Goal: Task Accomplishment & Management: Manage account settings

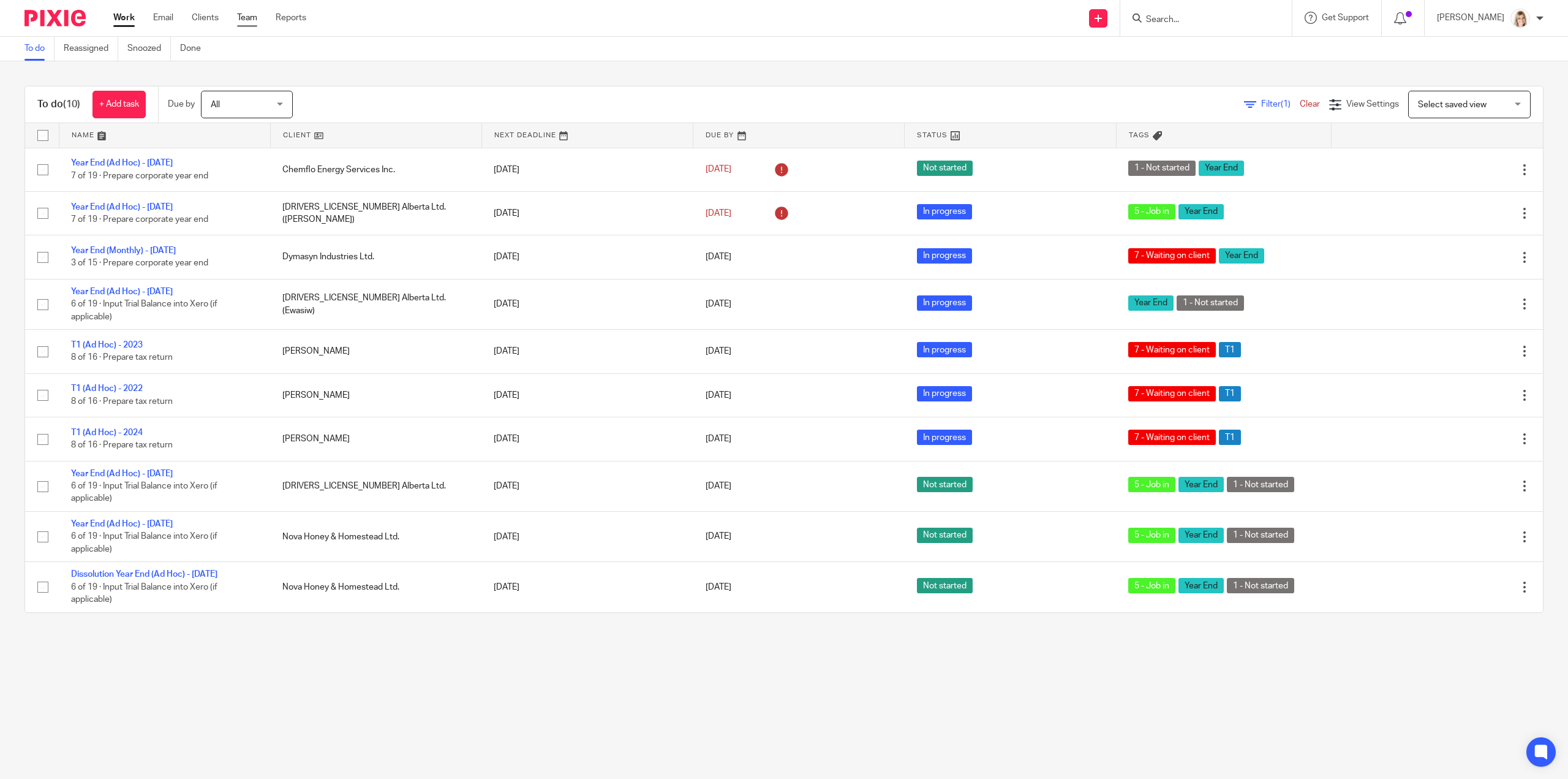
click at [250, 20] on link "Team" at bounding box center [247, 17] width 20 height 12
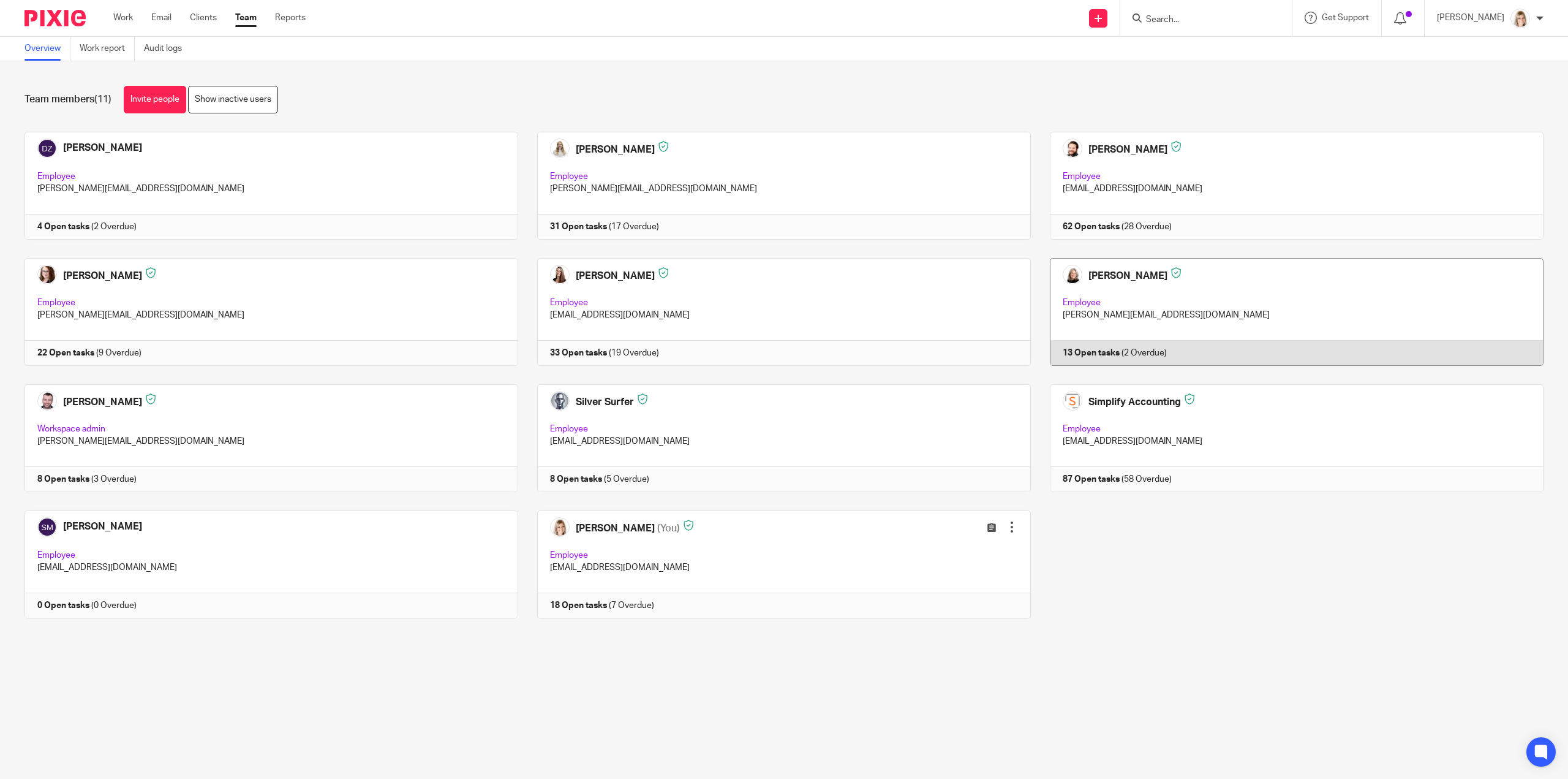
click at [1107, 289] on link at bounding box center [1288, 312] width 513 height 108
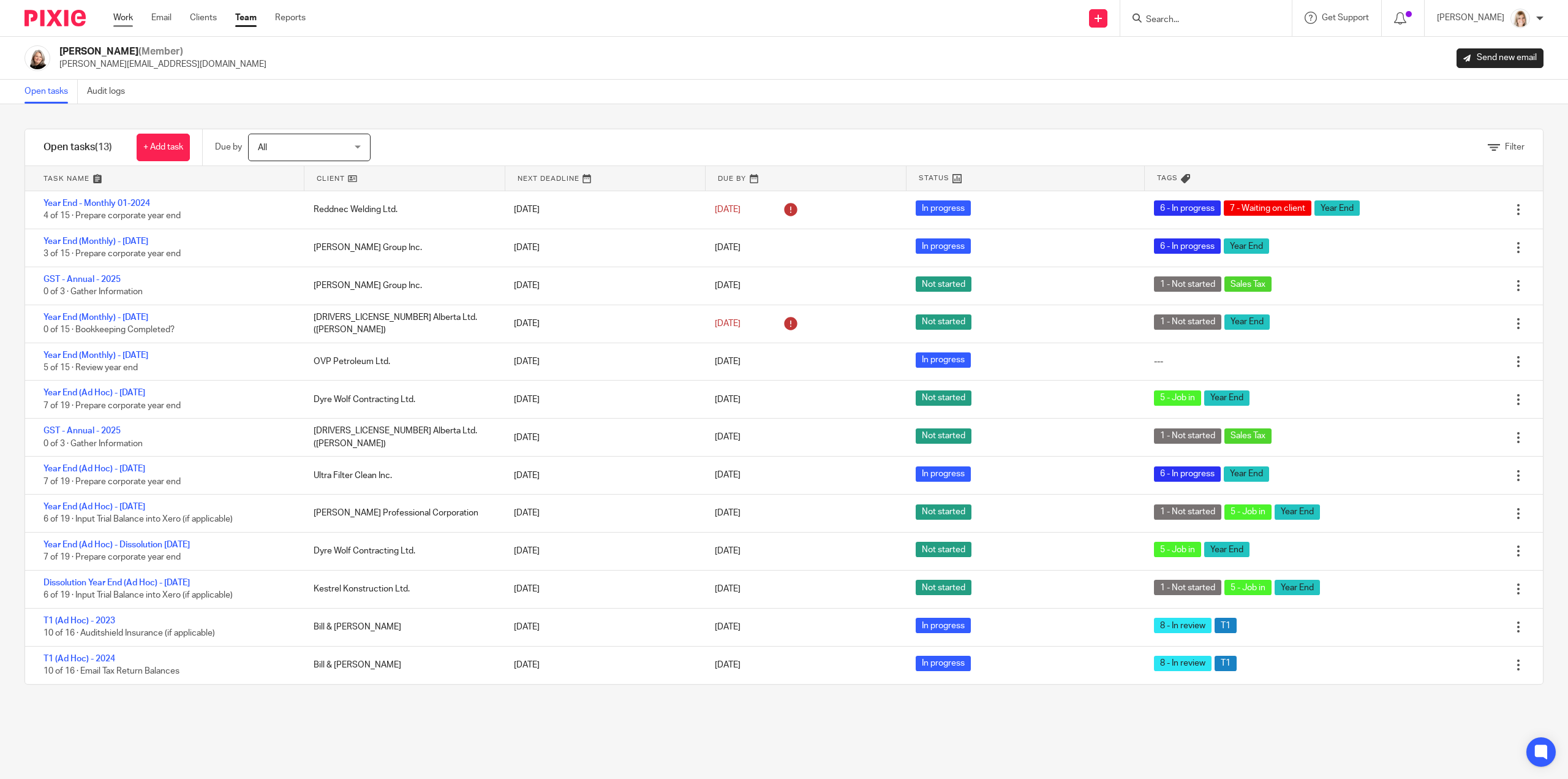
click at [124, 17] on link "Work" at bounding box center [123, 17] width 20 height 12
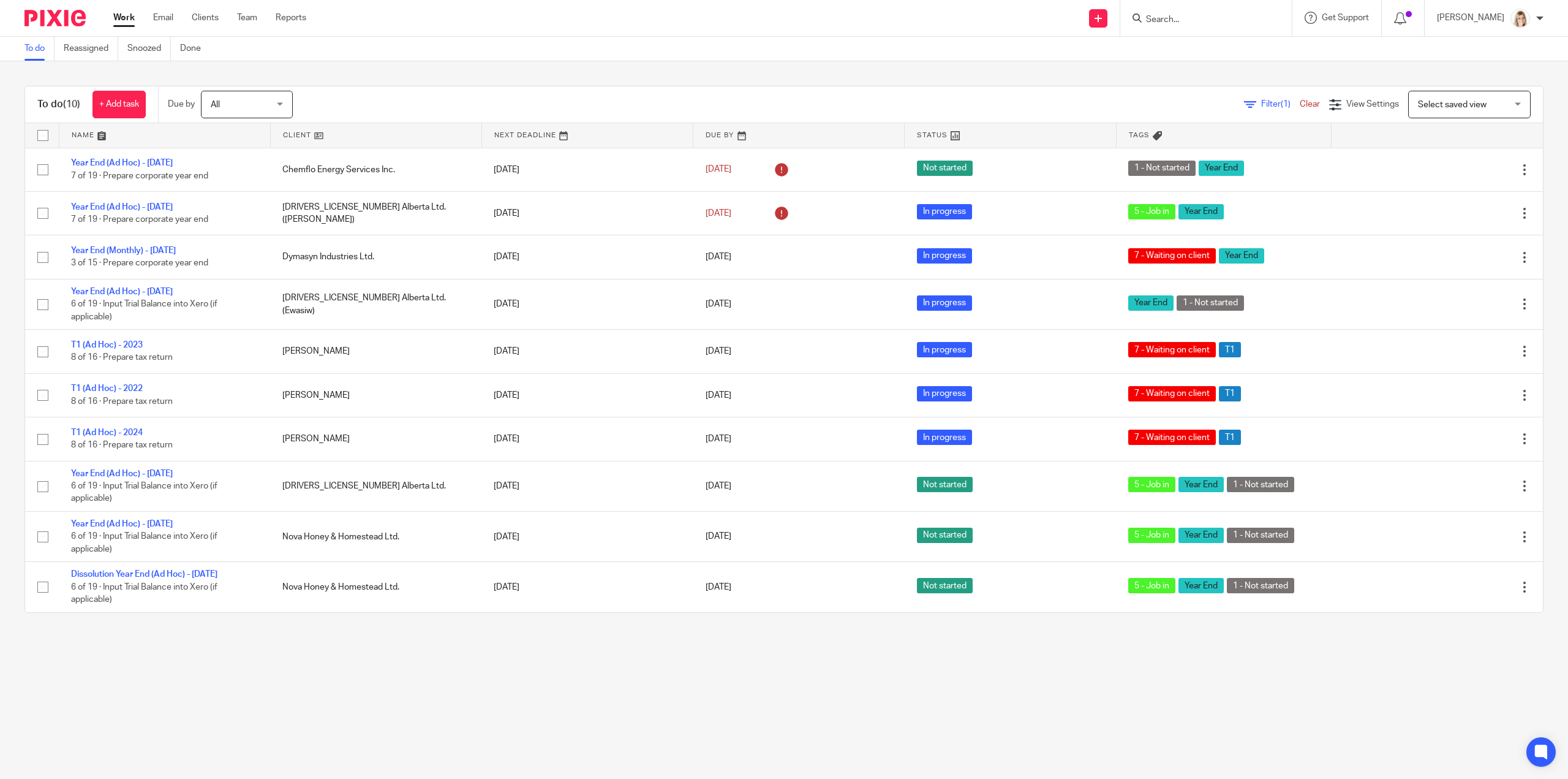
click at [1244, 25] on form at bounding box center [1210, 18] width 131 height 15
click at [1238, 17] on input "Search" at bounding box center [1200, 20] width 110 height 11
type input "ovp"
click at [1220, 57] on link at bounding box center [1274, 58] width 263 height 38
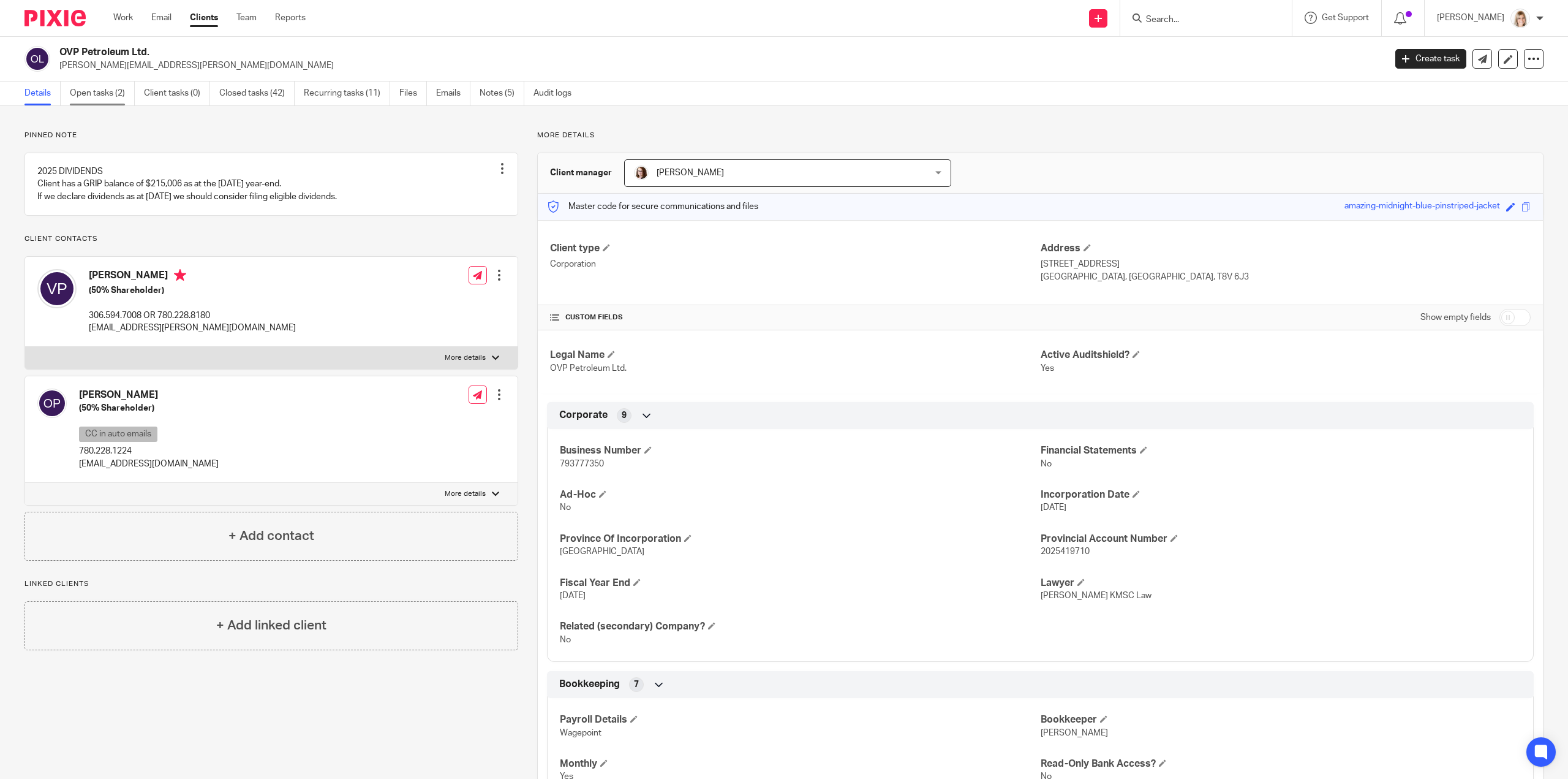
click at [82, 84] on link "Open tasks (2)" at bounding box center [102, 93] width 65 height 24
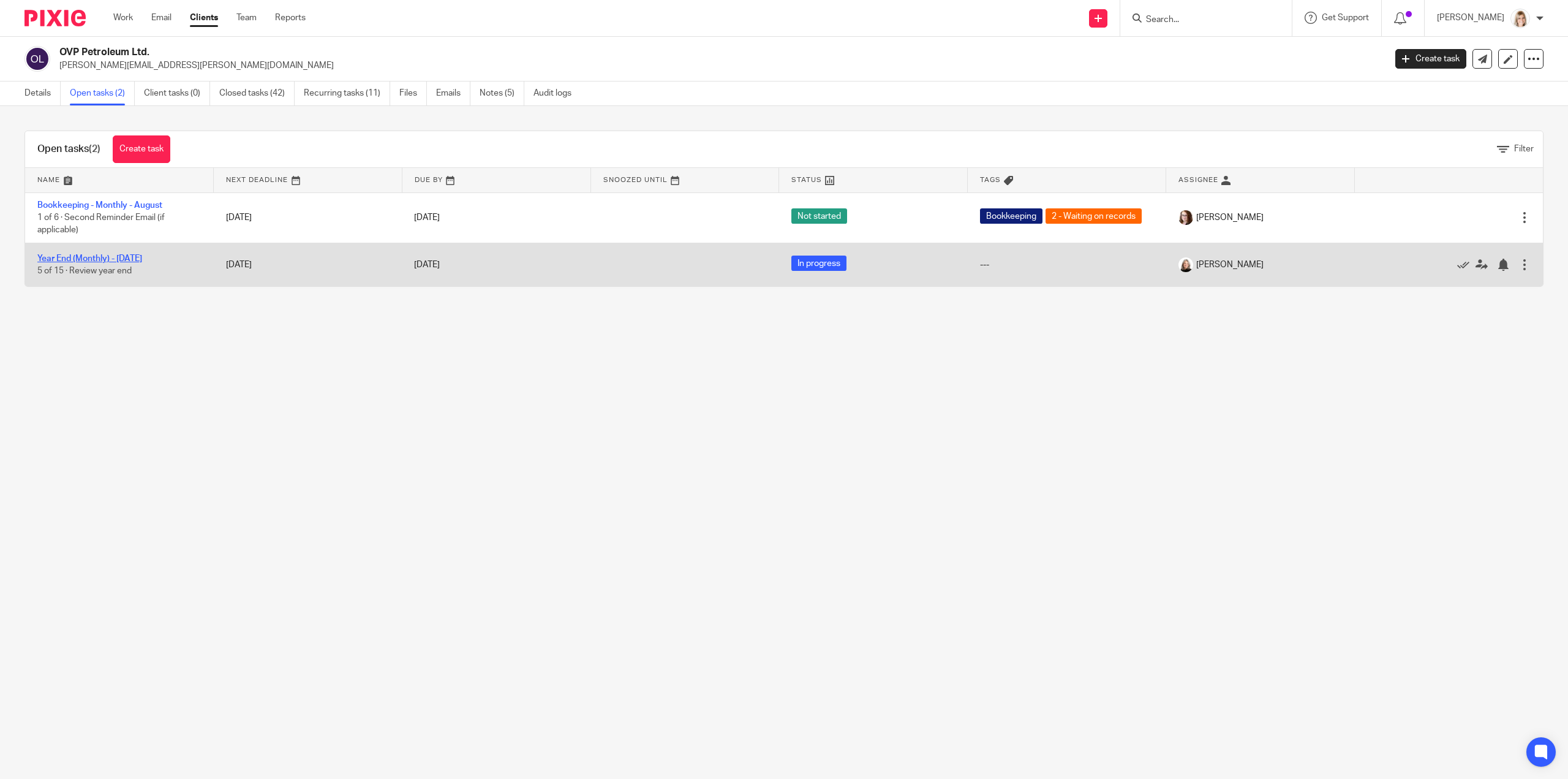
click at [126, 255] on link "Year End (Monthly) - July 2025" at bounding box center [89, 259] width 105 height 9
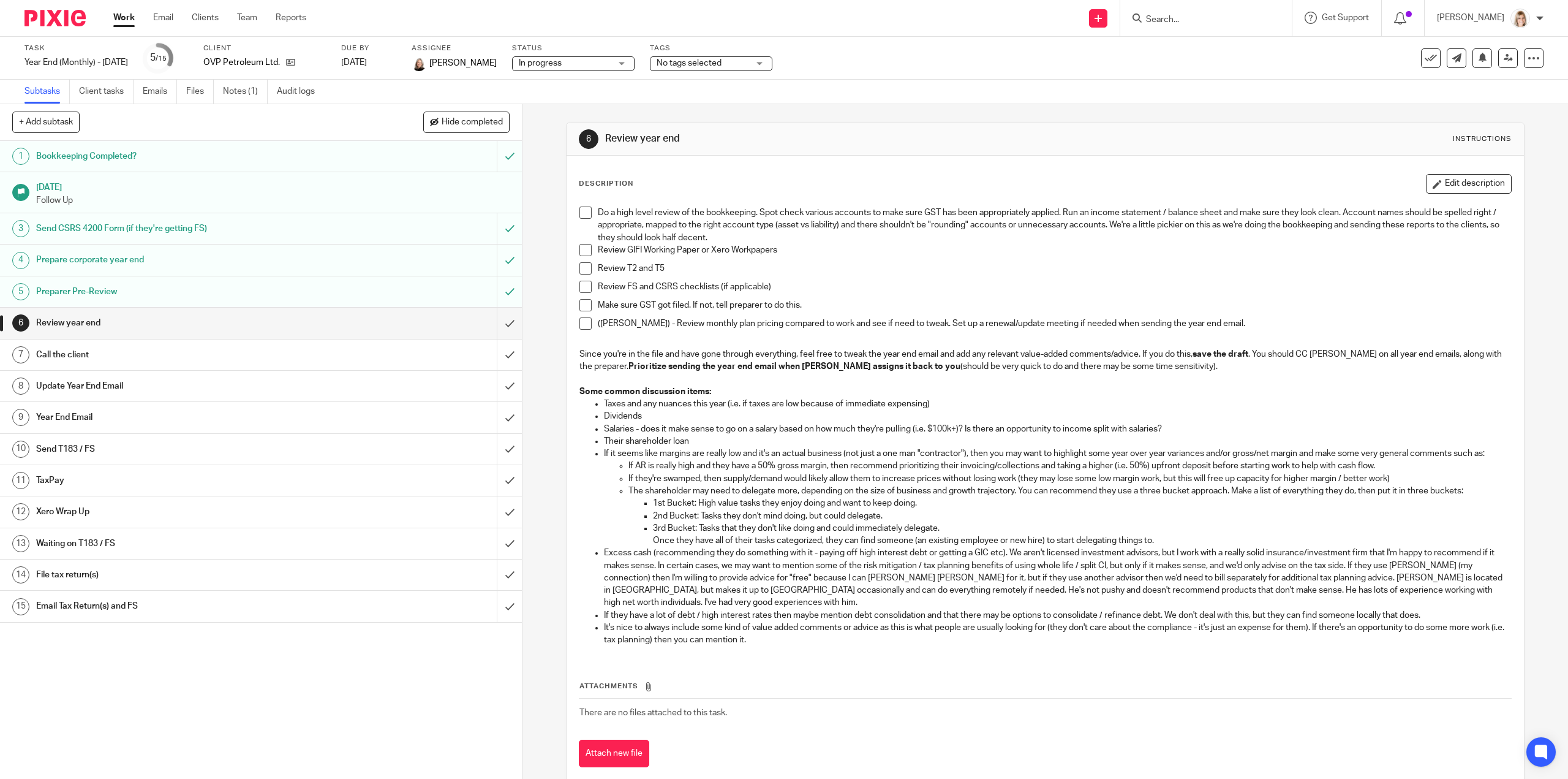
click at [734, 67] on span "No tags selected" at bounding box center [702, 63] width 92 height 13
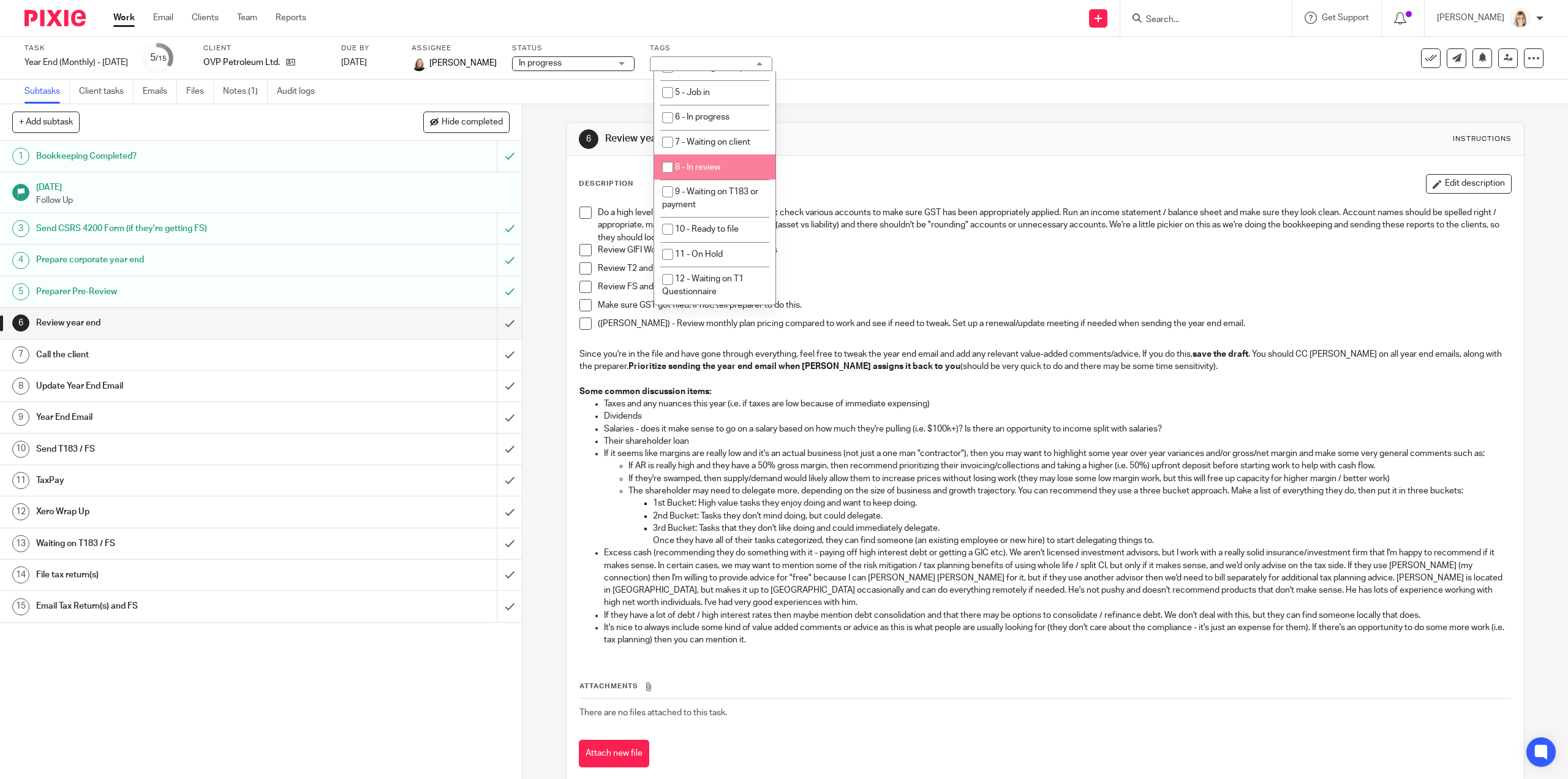
click at [667, 166] on input "checkbox" at bounding box center [668, 167] width 23 height 23
checkbox input "true"
click at [883, 74] on div "Task Year End (Monthly) - July 2025 Save Year End (Monthly) - July 2025 5 /15 C…" at bounding box center [784, 58] width 1568 height 43
click at [124, 19] on link "Work" at bounding box center [124, 17] width 22 height 12
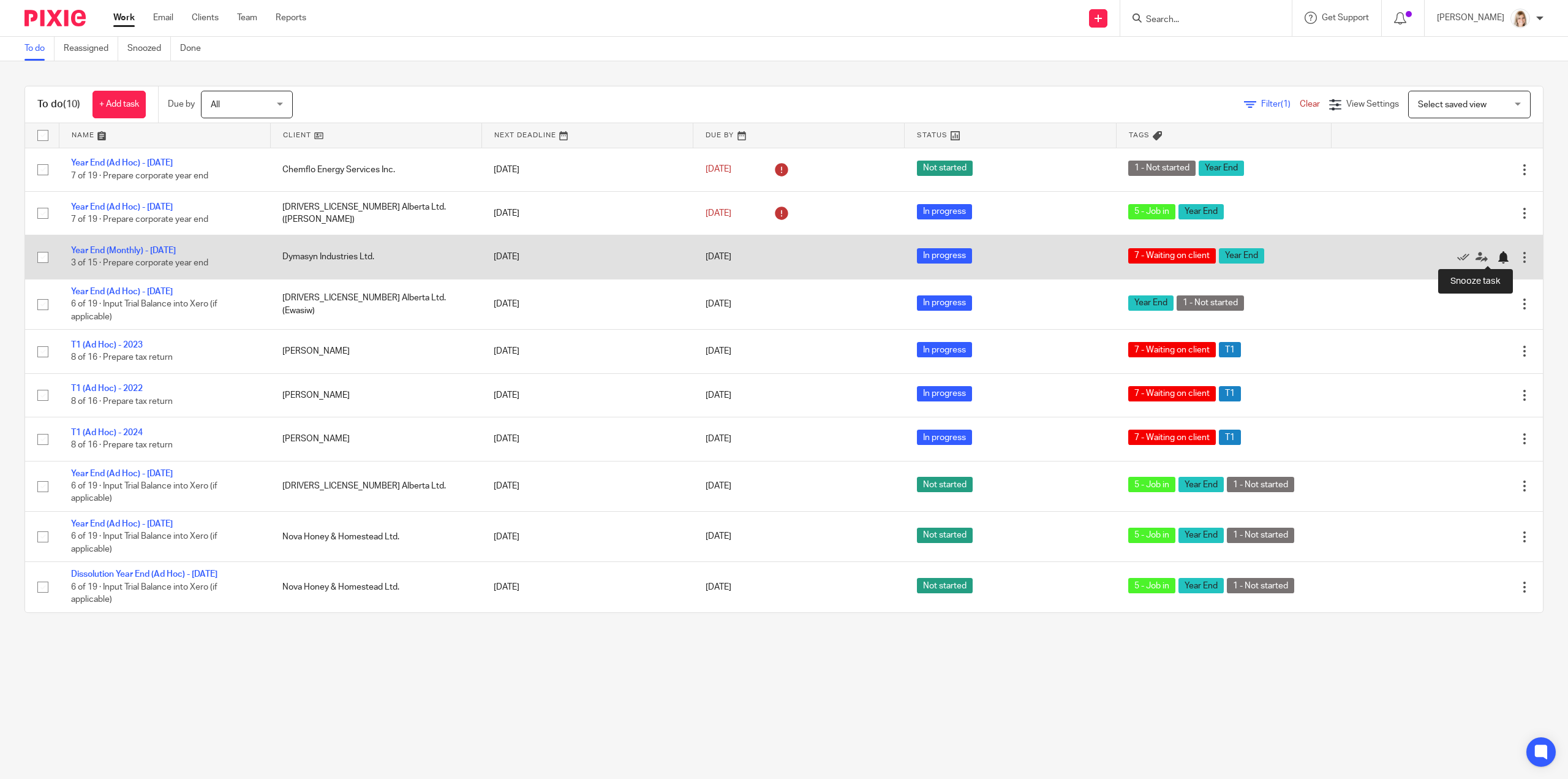
click at [1497, 253] on div at bounding box center [1503, 257] width 12 height 12
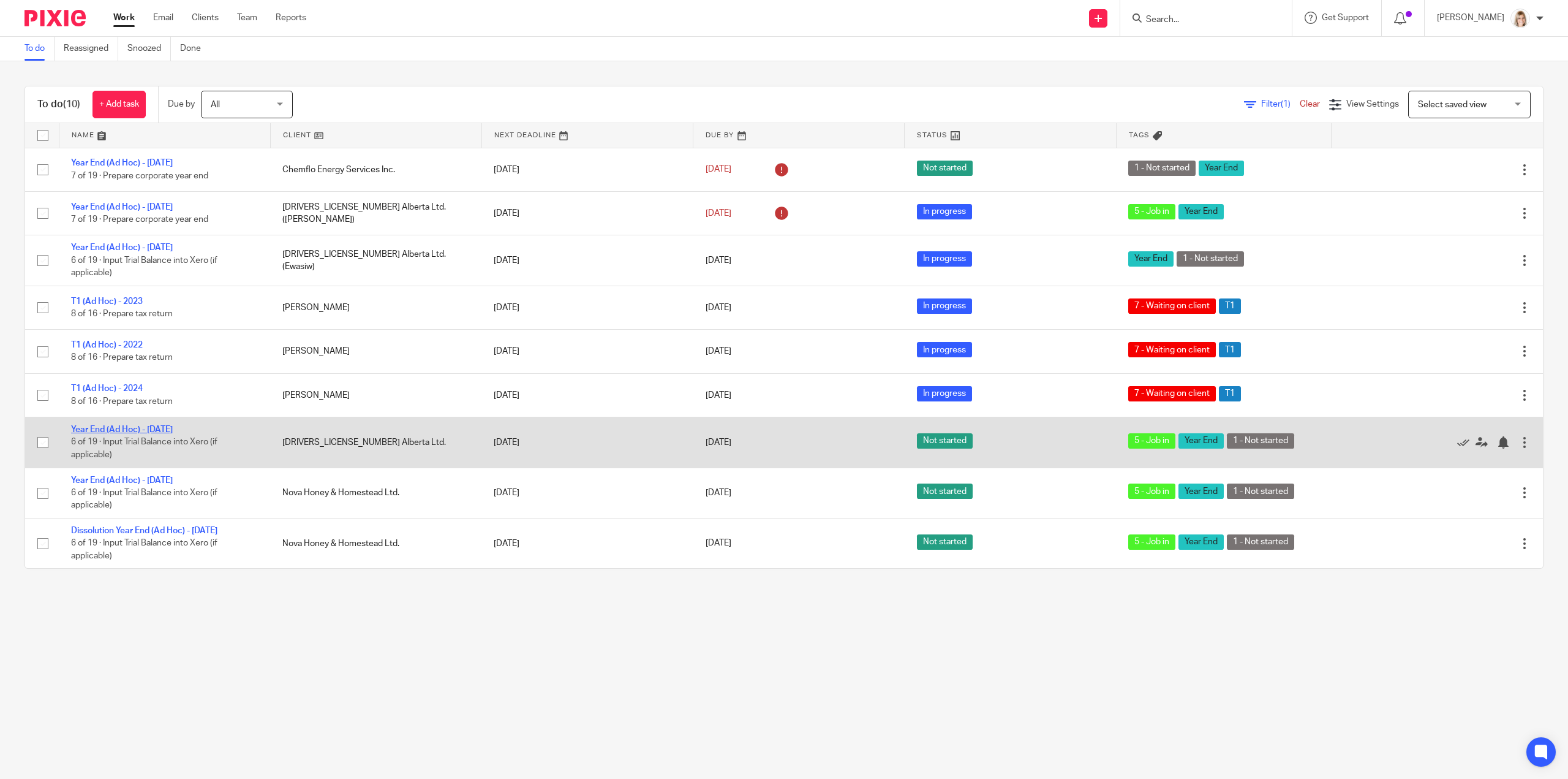
click at [173, 426] on link "Year End (Ad Hoc) - [DATE]" at bounding box center [122, 430] width 102 height 9
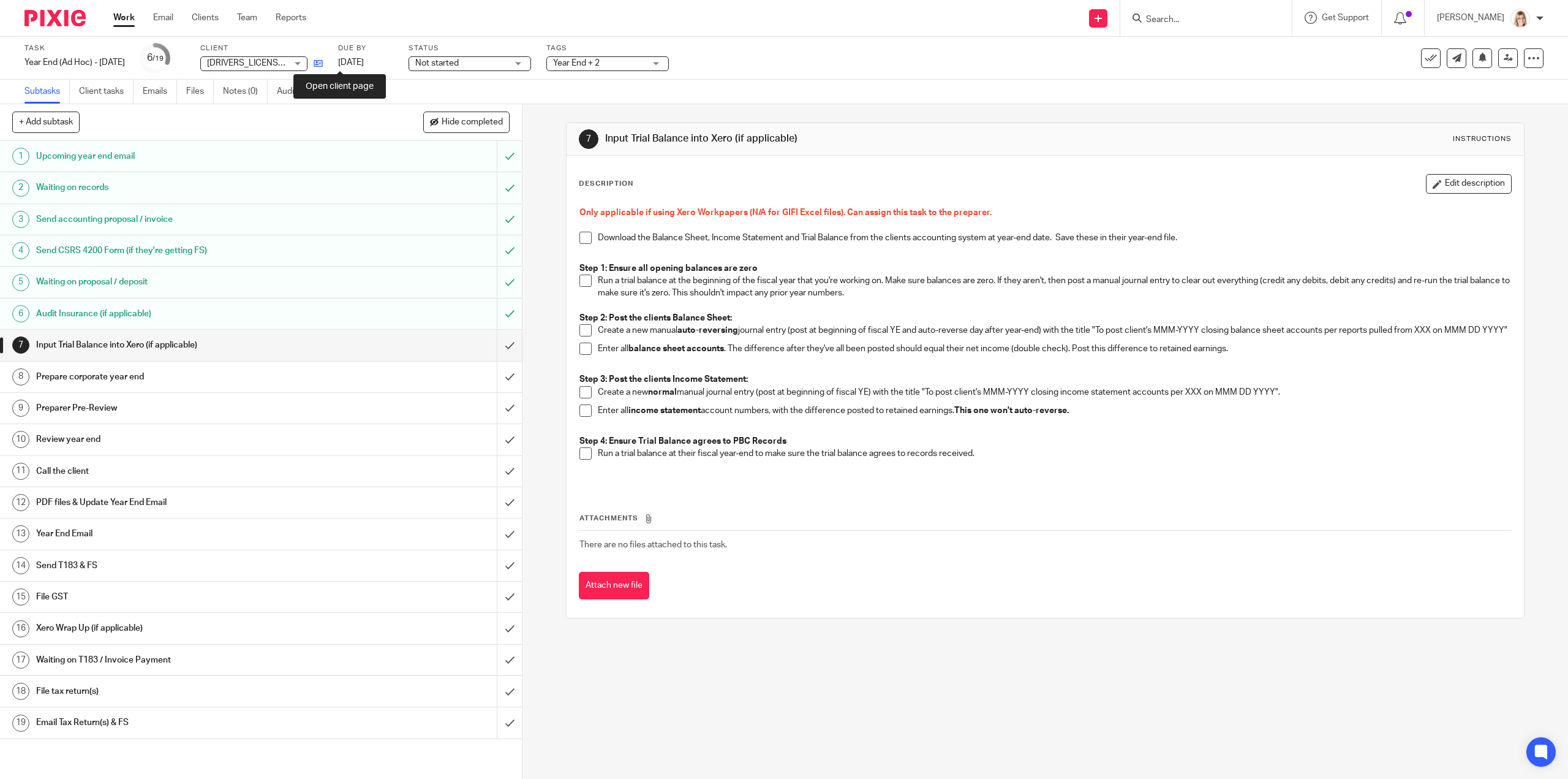
click at [323, 63] on icon at bounding box center [318, 63] width 9 height 9
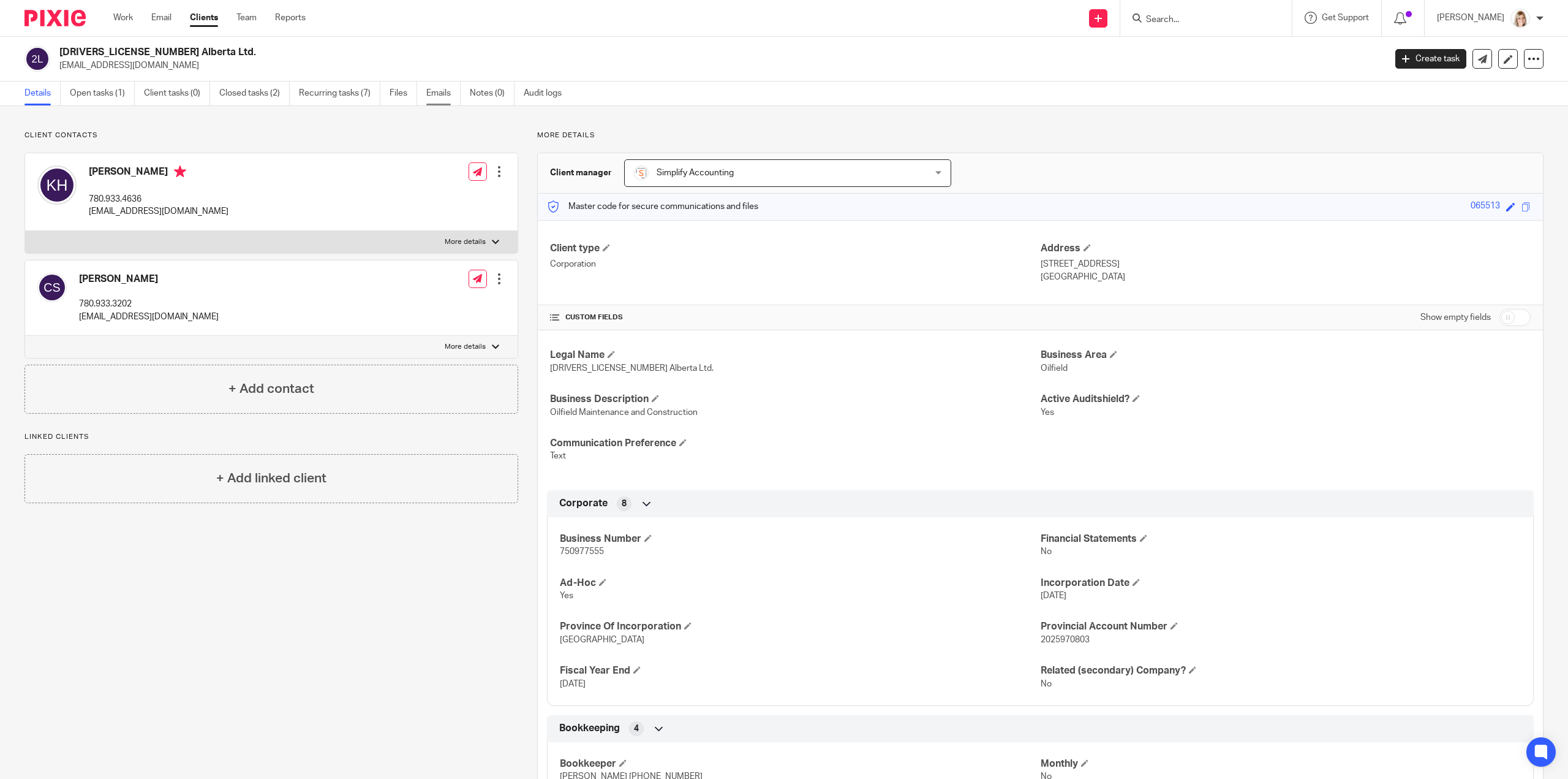
click at [447, 96] on link "Emails" at bounding box center [444, 93] width 34 height 24
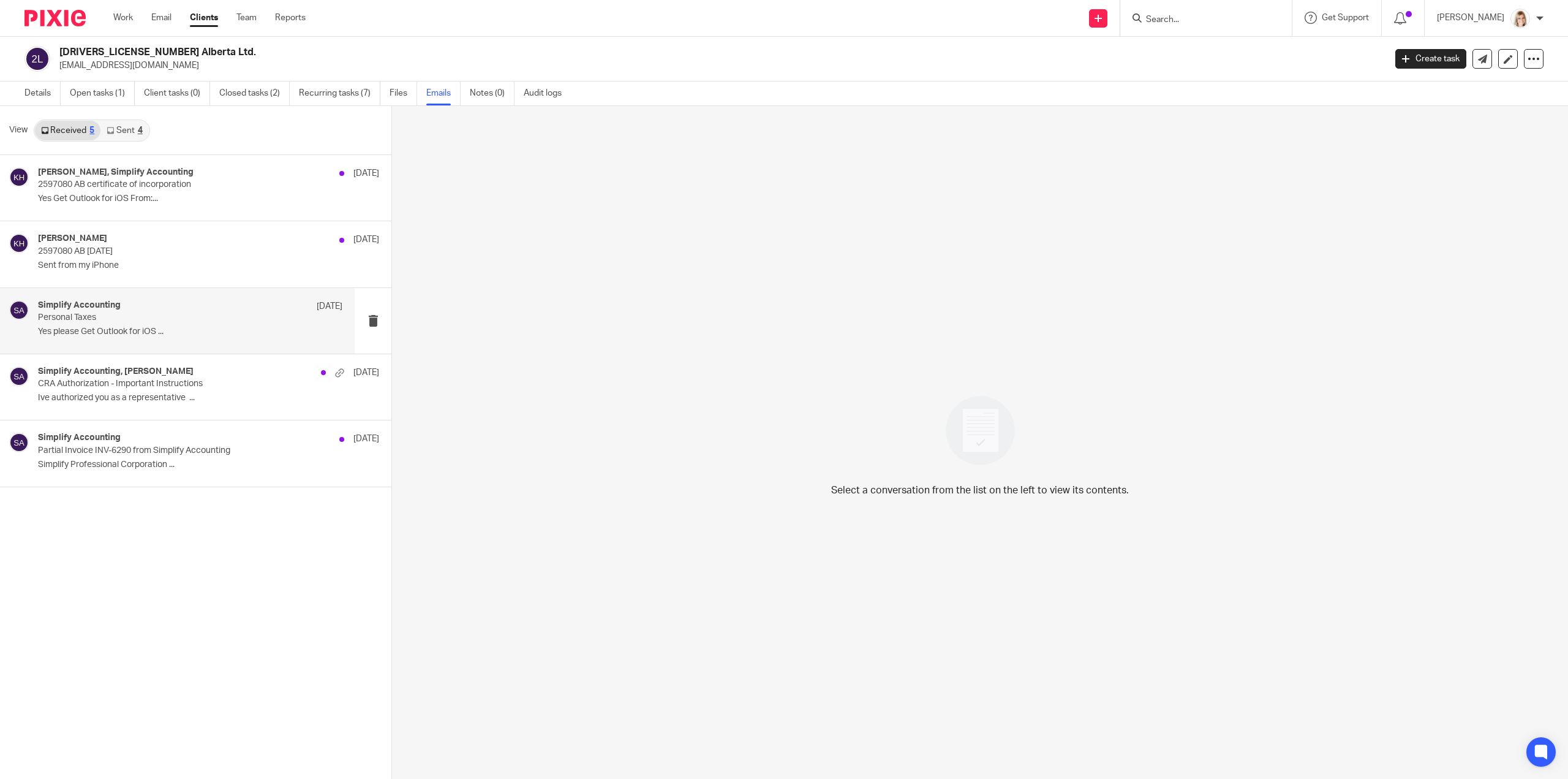
click at [170, 324] on div "Simplify Accounting Sep 8 Personal Taxes Yes please Get Outlook for iOS ..." at bounding box center [190, 321] width 305 height 41
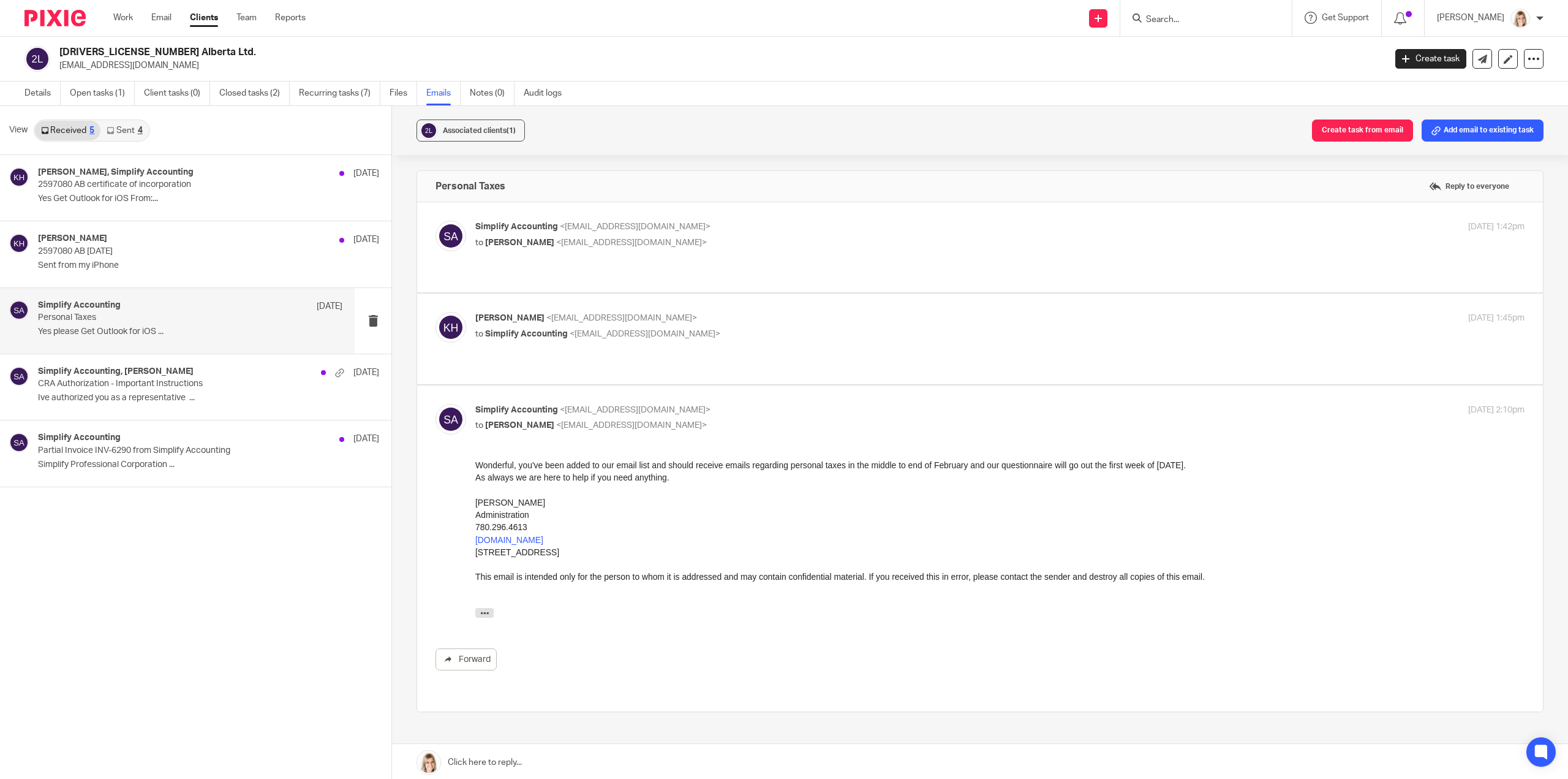
click at [801, 312] on div "Keven Hill <kevenhill@hotmail.com> to Simplify Accounting <info@simplifyaccount…" at bounding box center [825, 326] width 699 height 28
checkbox input "true"
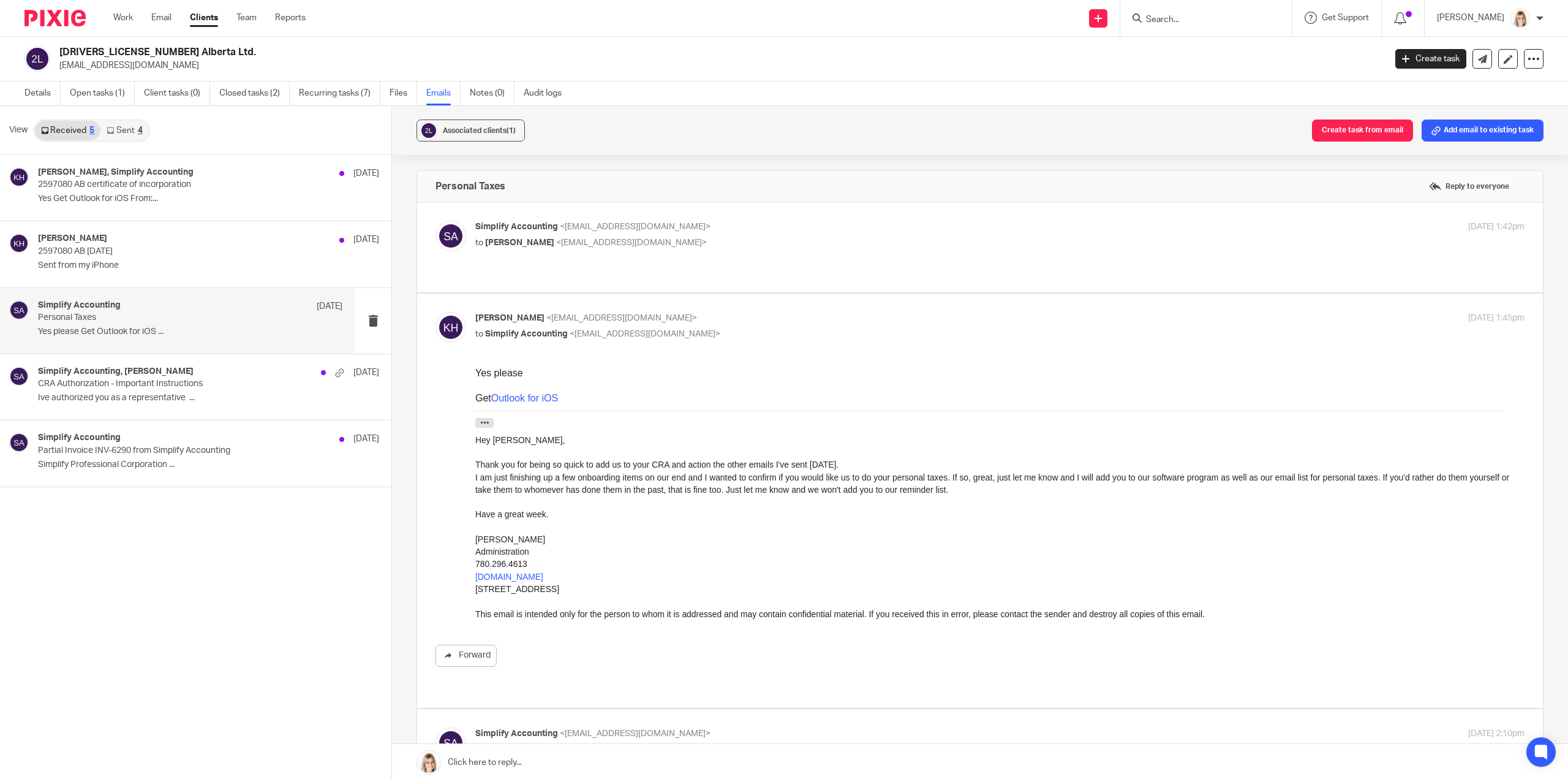
click at [757, 259] on div "Simplify Accounting <info@simplifyaccounting.ca> to Keven Hill <kevenhill@hotma…" at bounding box center [980, 248] width 1089 height 53
click at [750, 268] on label at bounding box center [980, 248] width 1126 height 90
click at [435, 221] on input "checkbox" at bounding box center [435, 220] width 1 height 1
checkbox input "true"
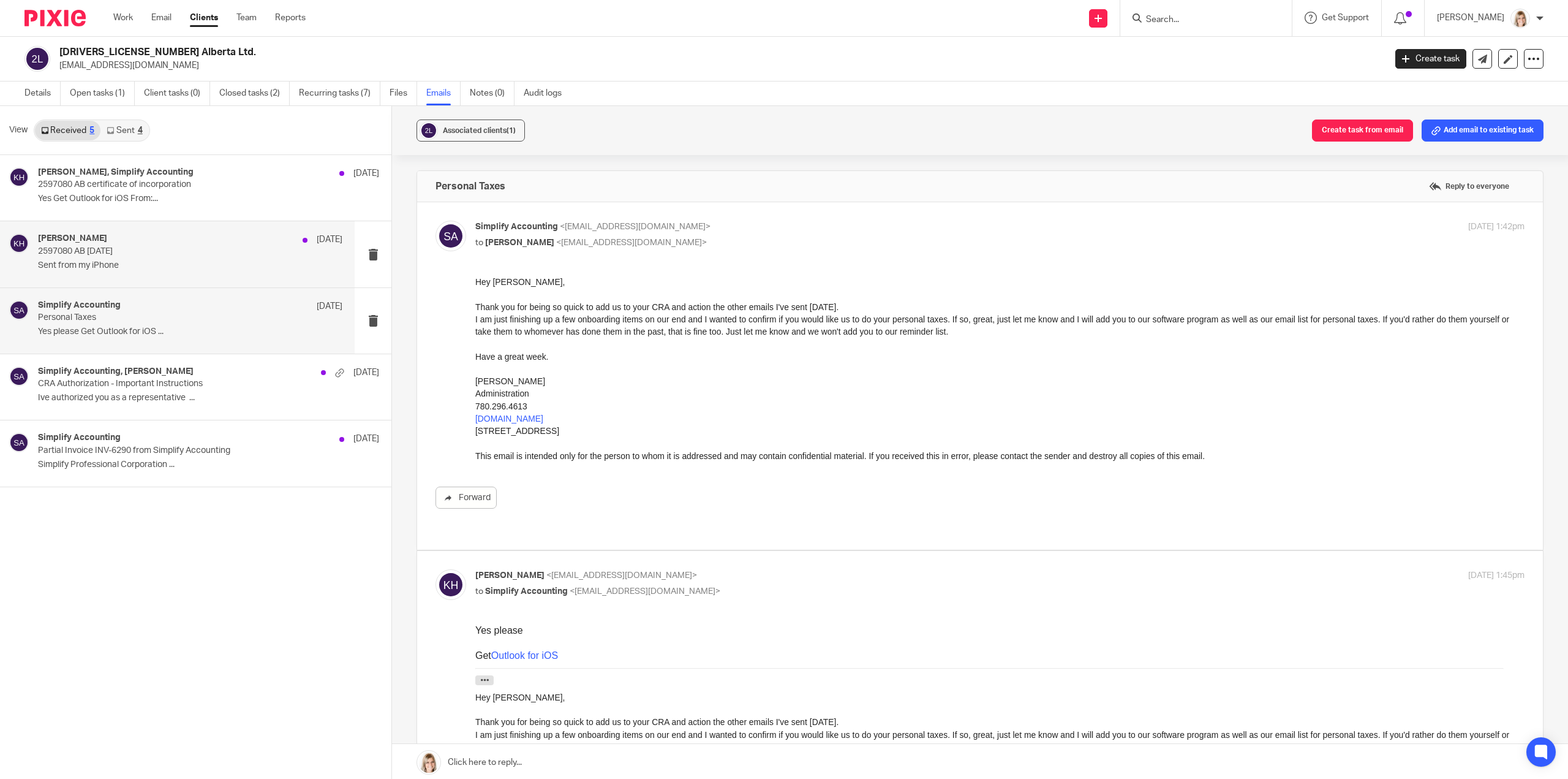
click at [161, 270] on div "Keven Hill Sep 10 2597080 AB Feb 28, 2025 Sent from my iPhone" at bounding box center [190, 254] width 305 height 41
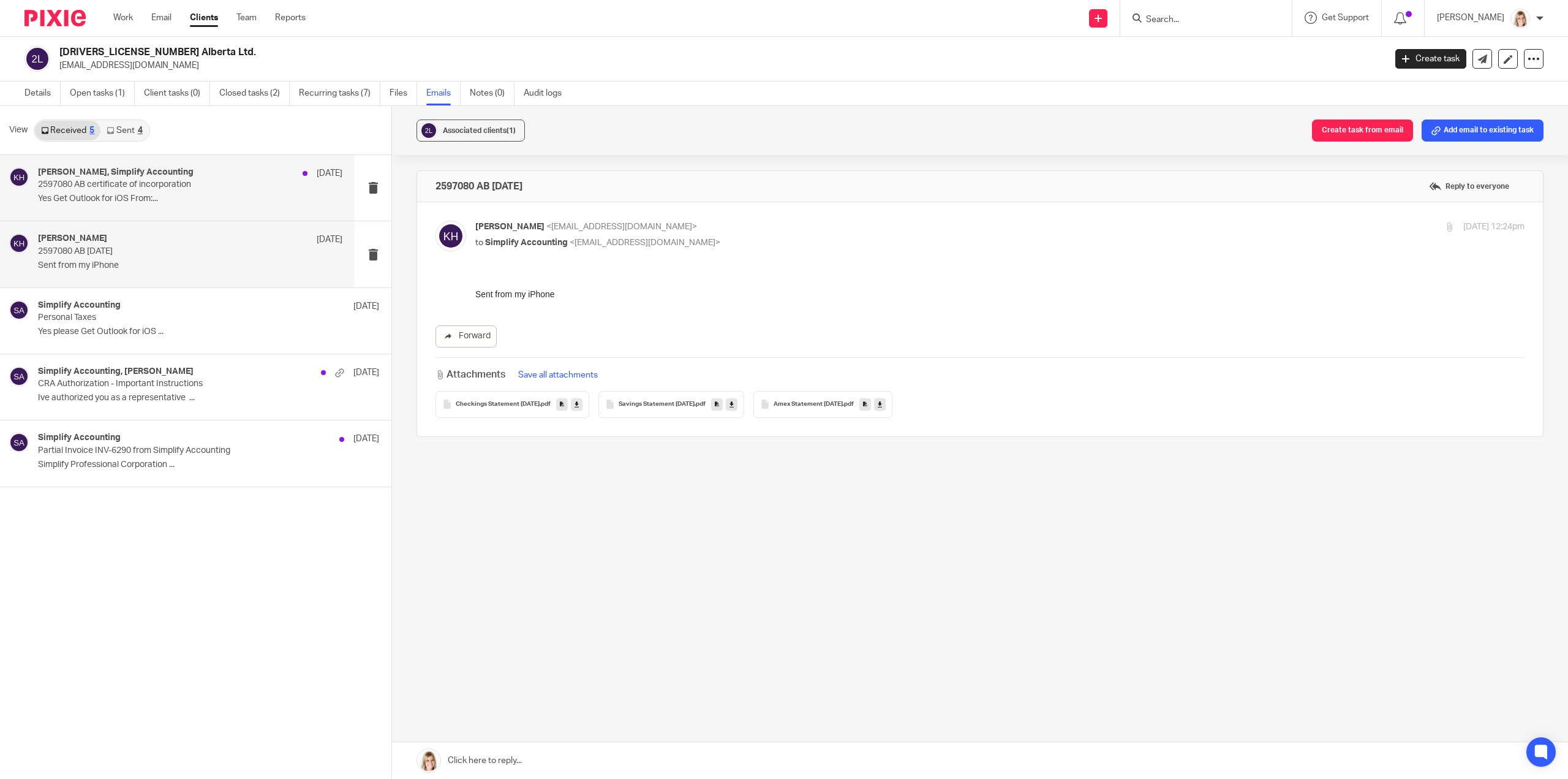
click at [199, 198] on p "Yes Get Outlook for iOS From:..." at bounding box center [190, 199] width 305 height 10
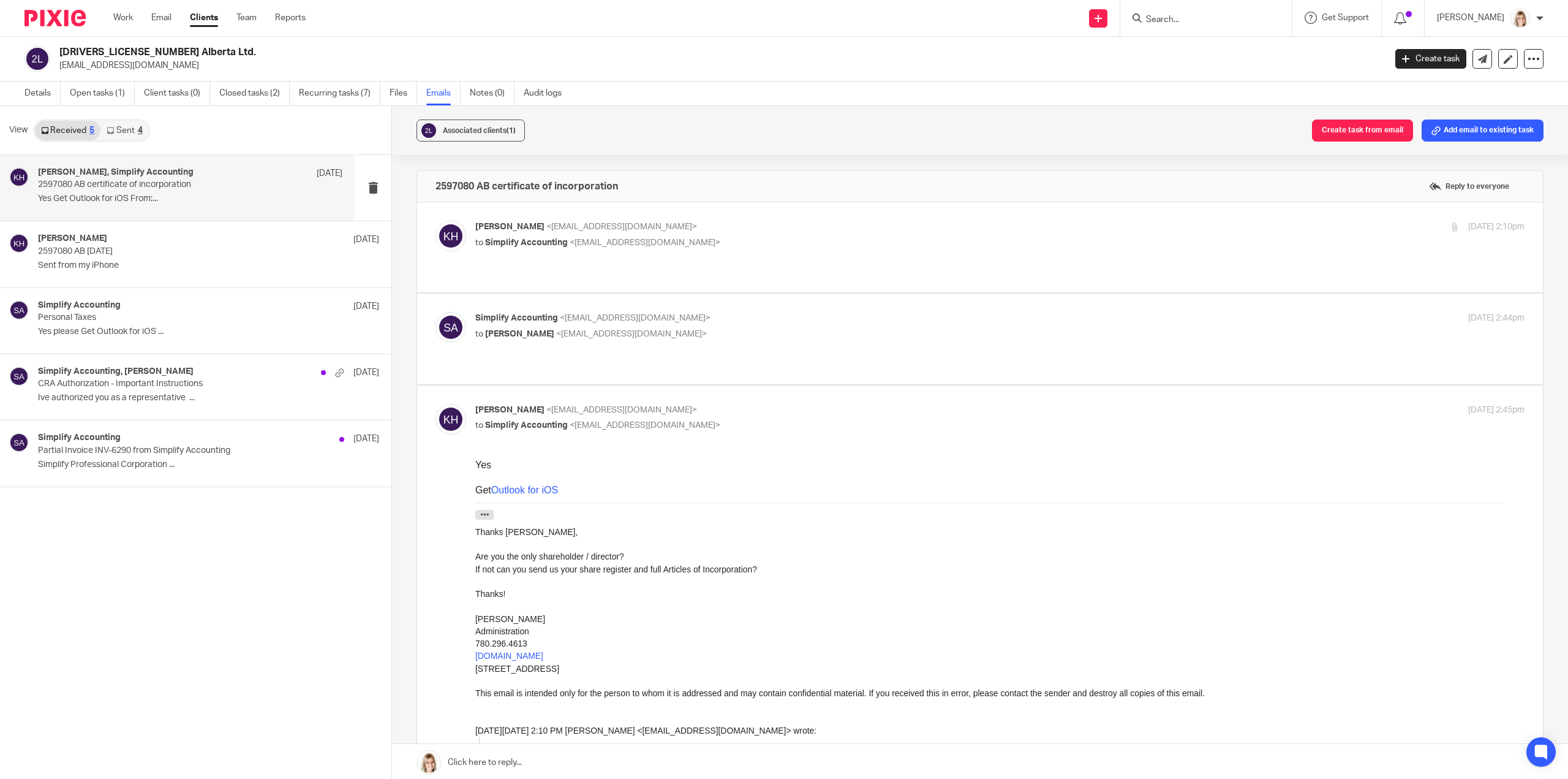
click at [716, 328] on p "to Keven Hill <kevenhill@hotmail.com>" at bounding box center [825, 334] width 699 height 13
checkbox input "true"
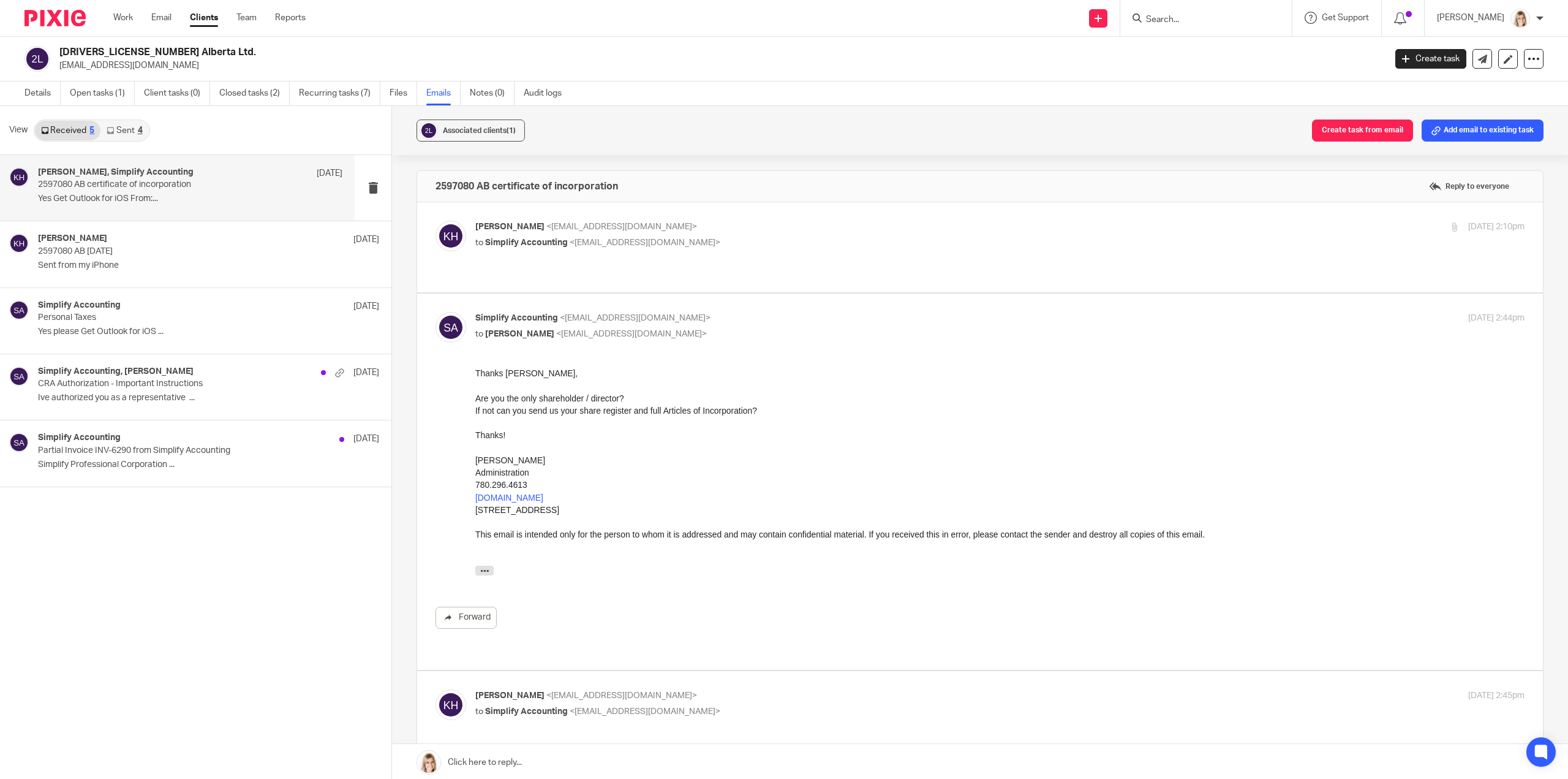
click at [748, 272] on label at bounding box center [980, 248] width 1126 height 90
click at [435, 221] on input "checkbox" at bounding box center [435, 220] width 1 height 1
checkbox input "true"
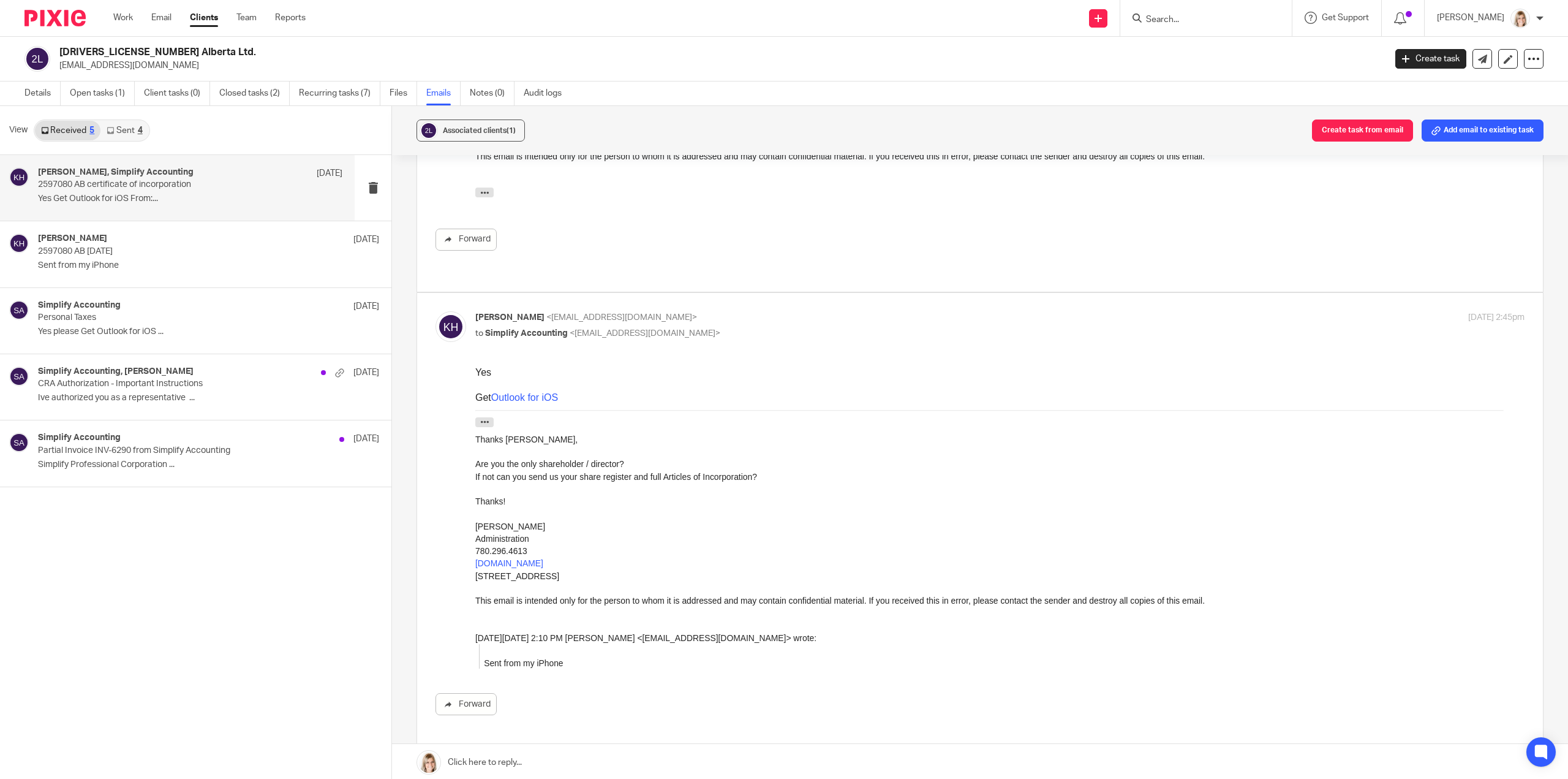
scroll to position [641, 0]
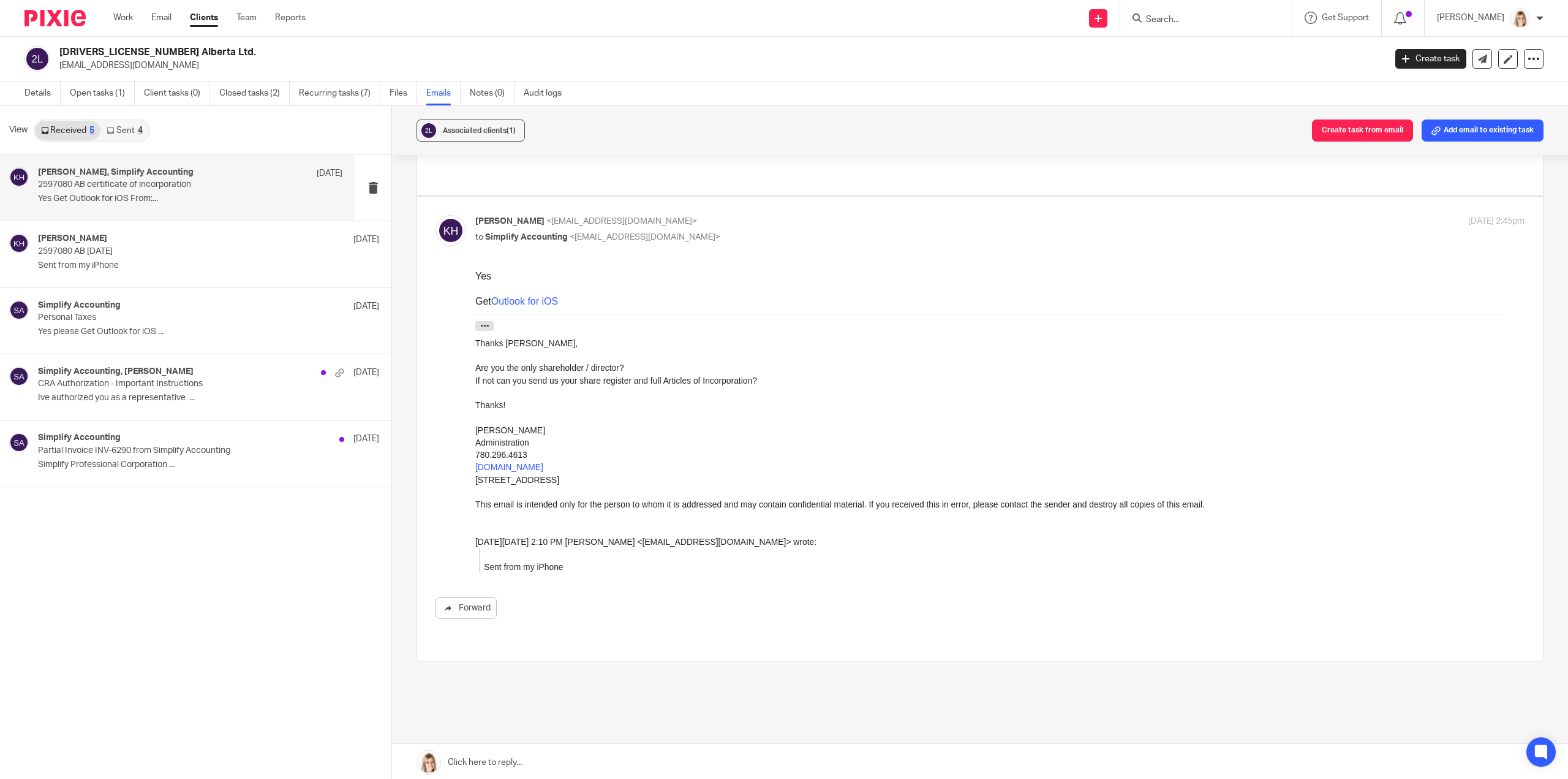
click at [136, 131] on link "Sent 4" at bounding box center [124, 130] width 48 height 20
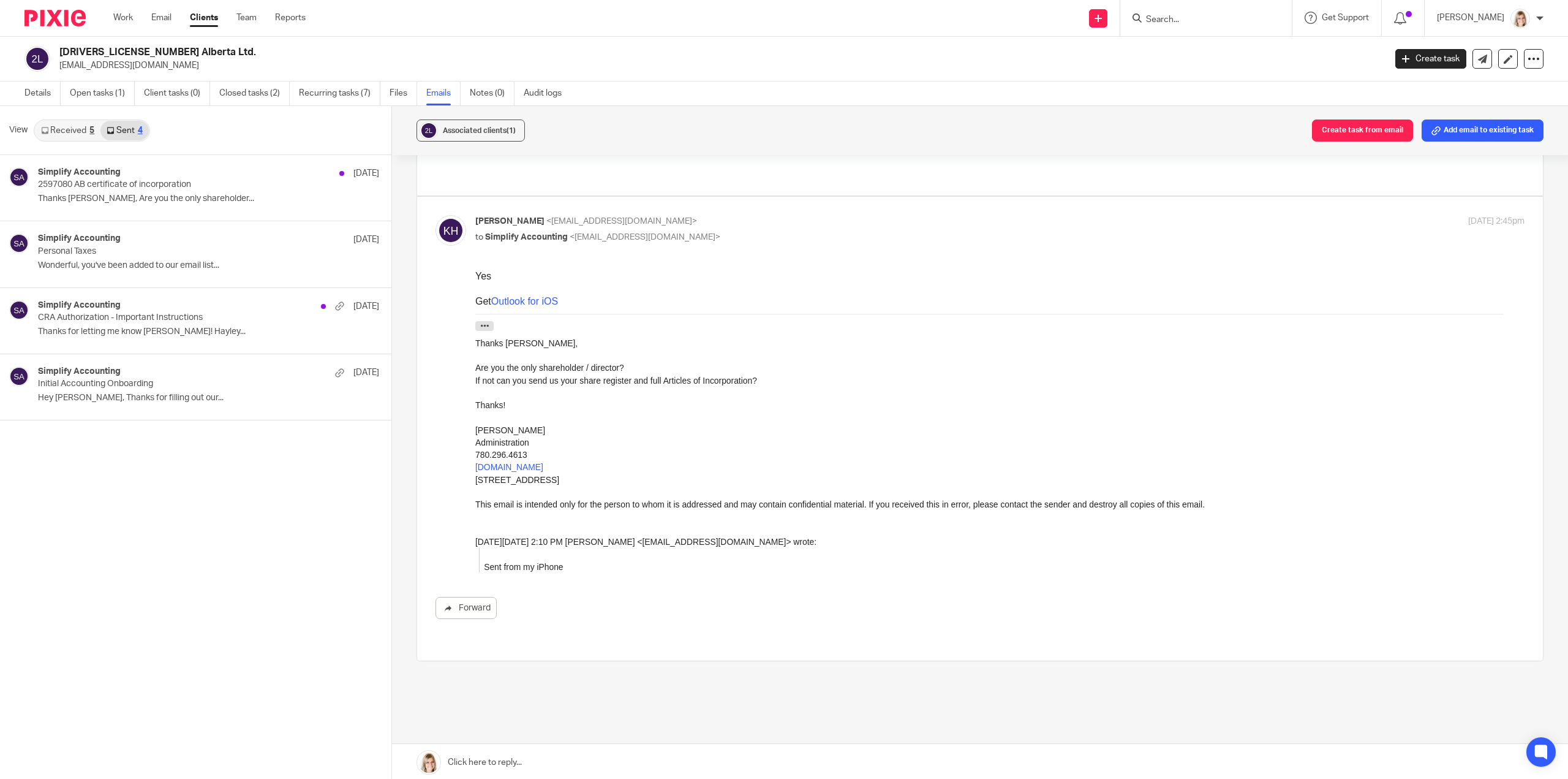
scroll to position [1, 0]
click at [43, 91] on link "Details" at bounding box center [43, 92] width 36 height 24
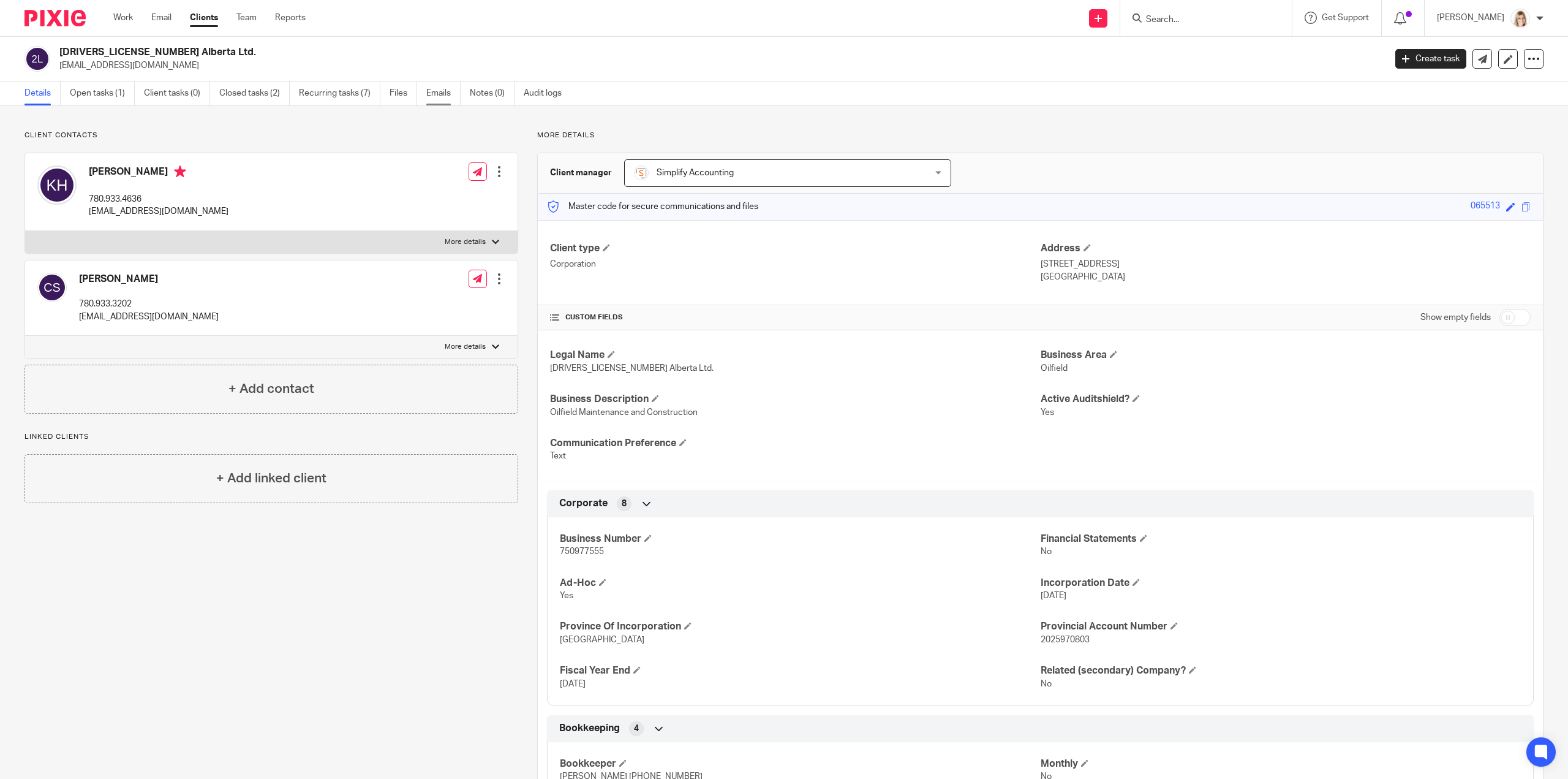
click at [440, 98] on link "Emails" at bounding box center [444, 93] width 34 height 24
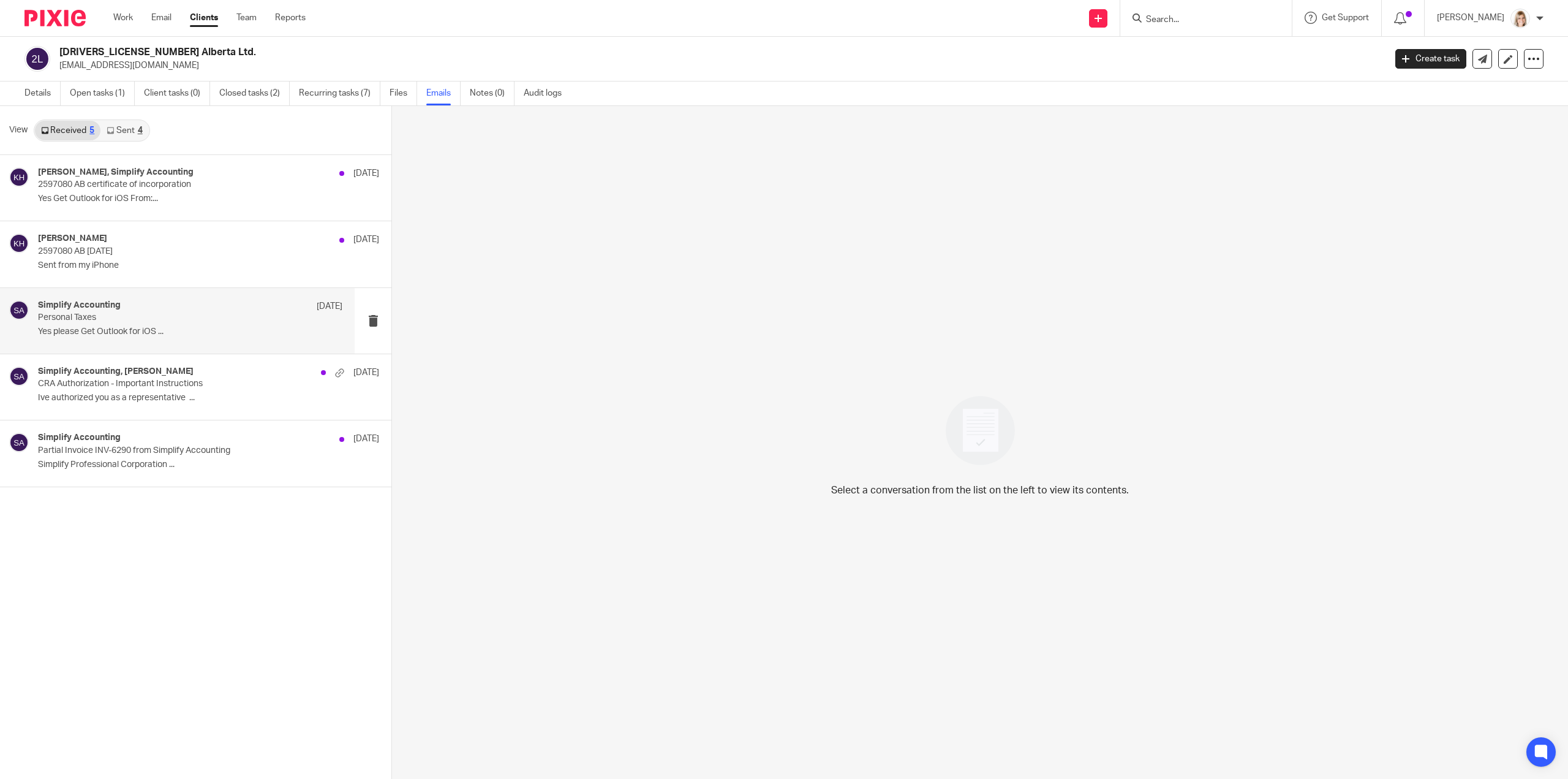
click at [181, 335] on p "Yes please Get Outlook for iOS ..." at bounding box center [190, 332] width 305 height 10
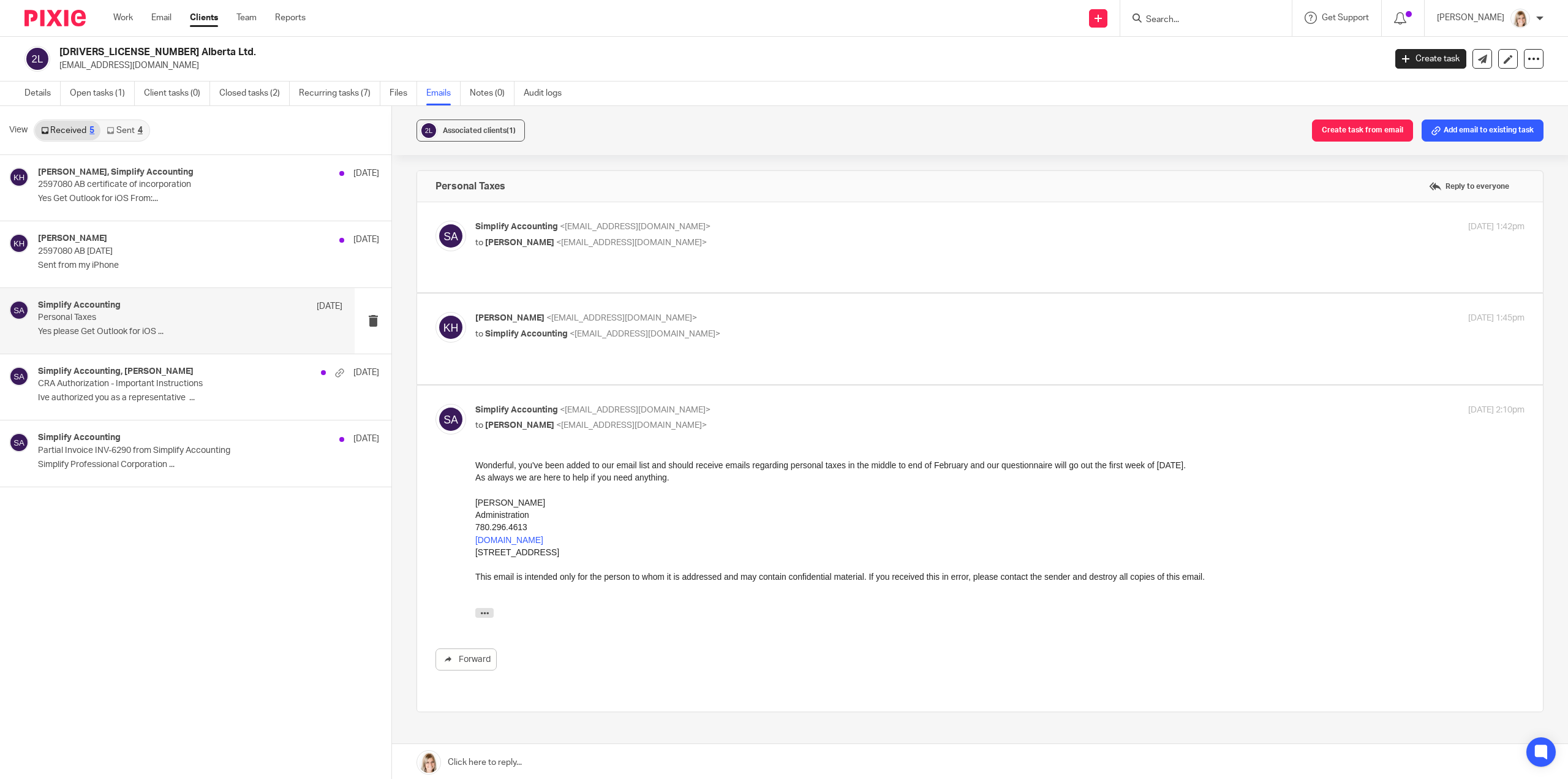
click at [734, 343] on label at bounding box center [980, 338] width 1126 height 90
click at [435, 312] on input "checkbox" at bounding box center [435, 311] width 1 height 1
checkbox input "true"
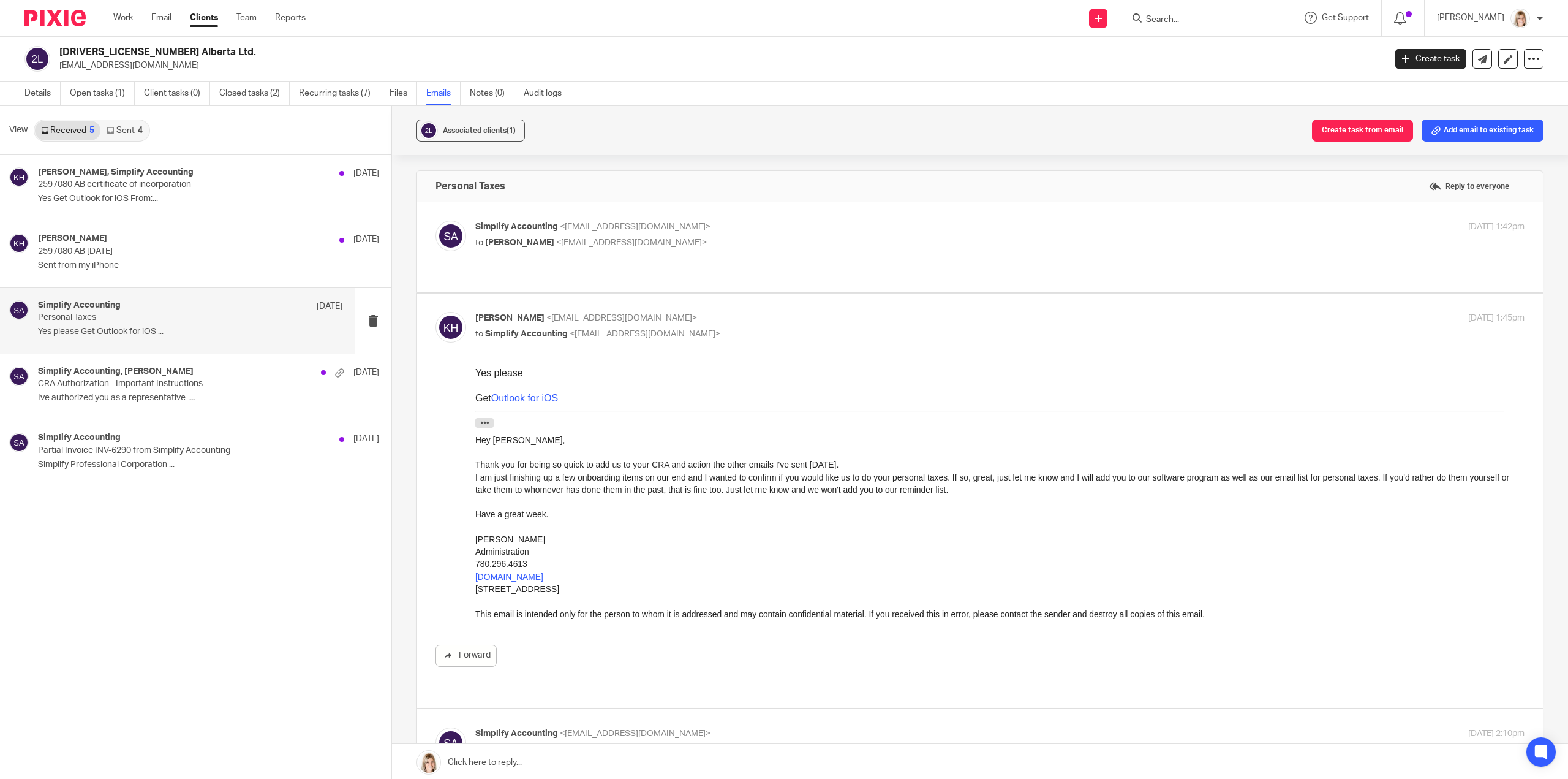
click at [704, 250] on div "Simplify Accounting <[EMAIL_ADDRESS][DOMAIN_NAME]> to [PERSON_NAME] <[EMAIL_ADD…" at bounding box center [1000, 236] width 1050 height 30
checkbox input "true"
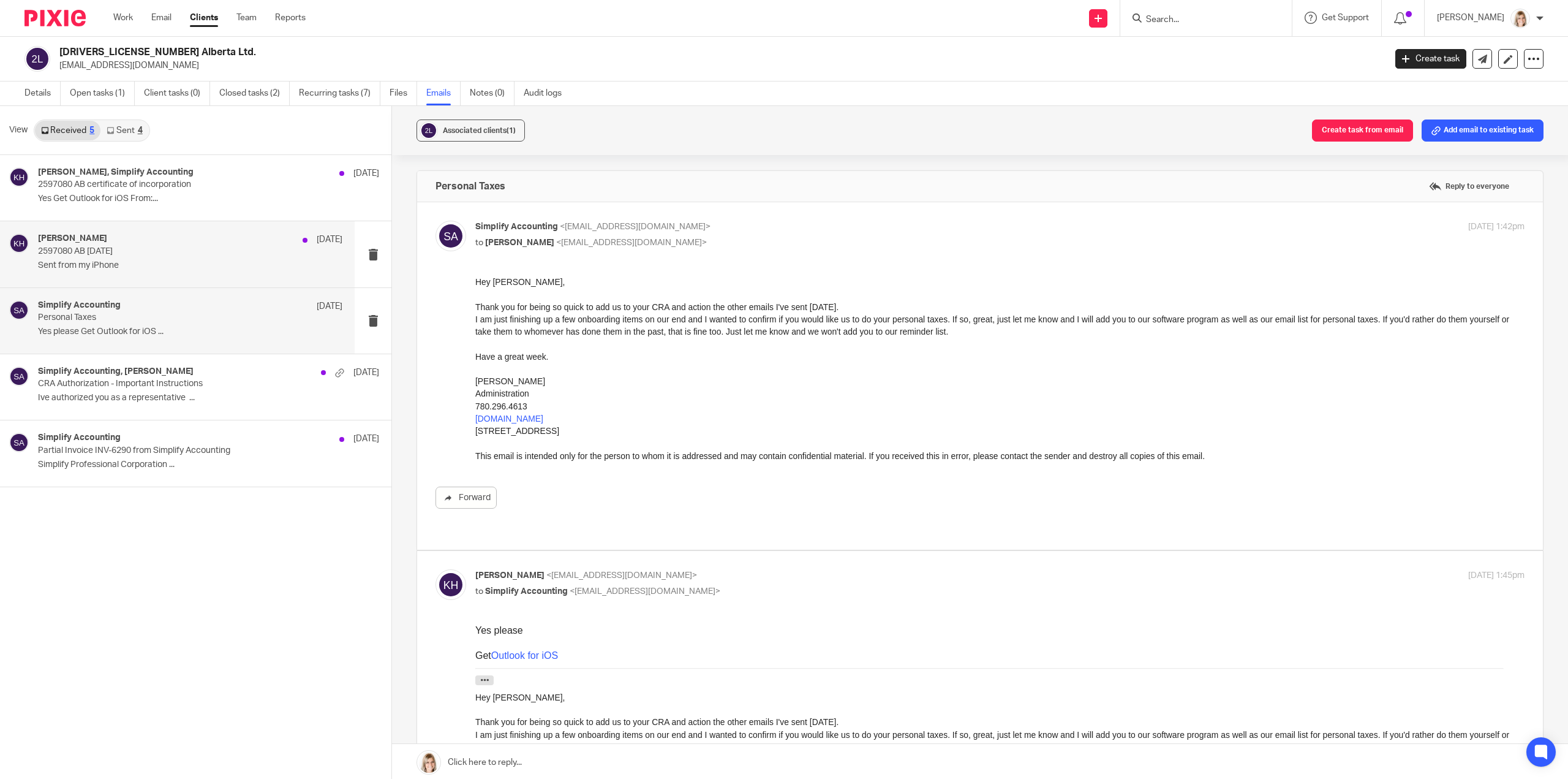
click at [204, 255] on p "2597080 AB [DATE]" at bounding box center [160, 251] width 244 height 10
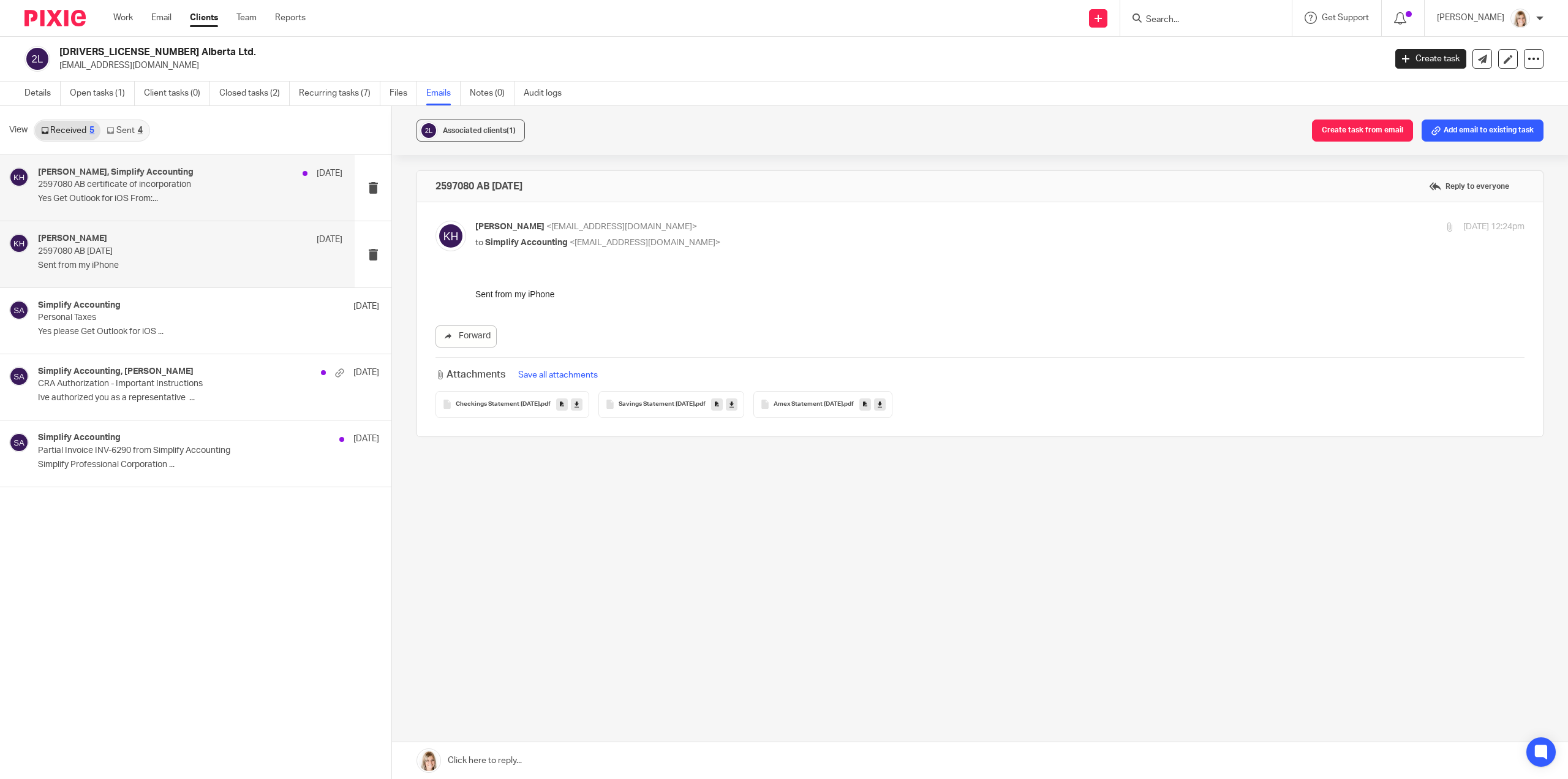
click at [208, 197] on p "Yes Get Outlook for iOS From:..." at bounding box center [190, 199] width 305 height 10
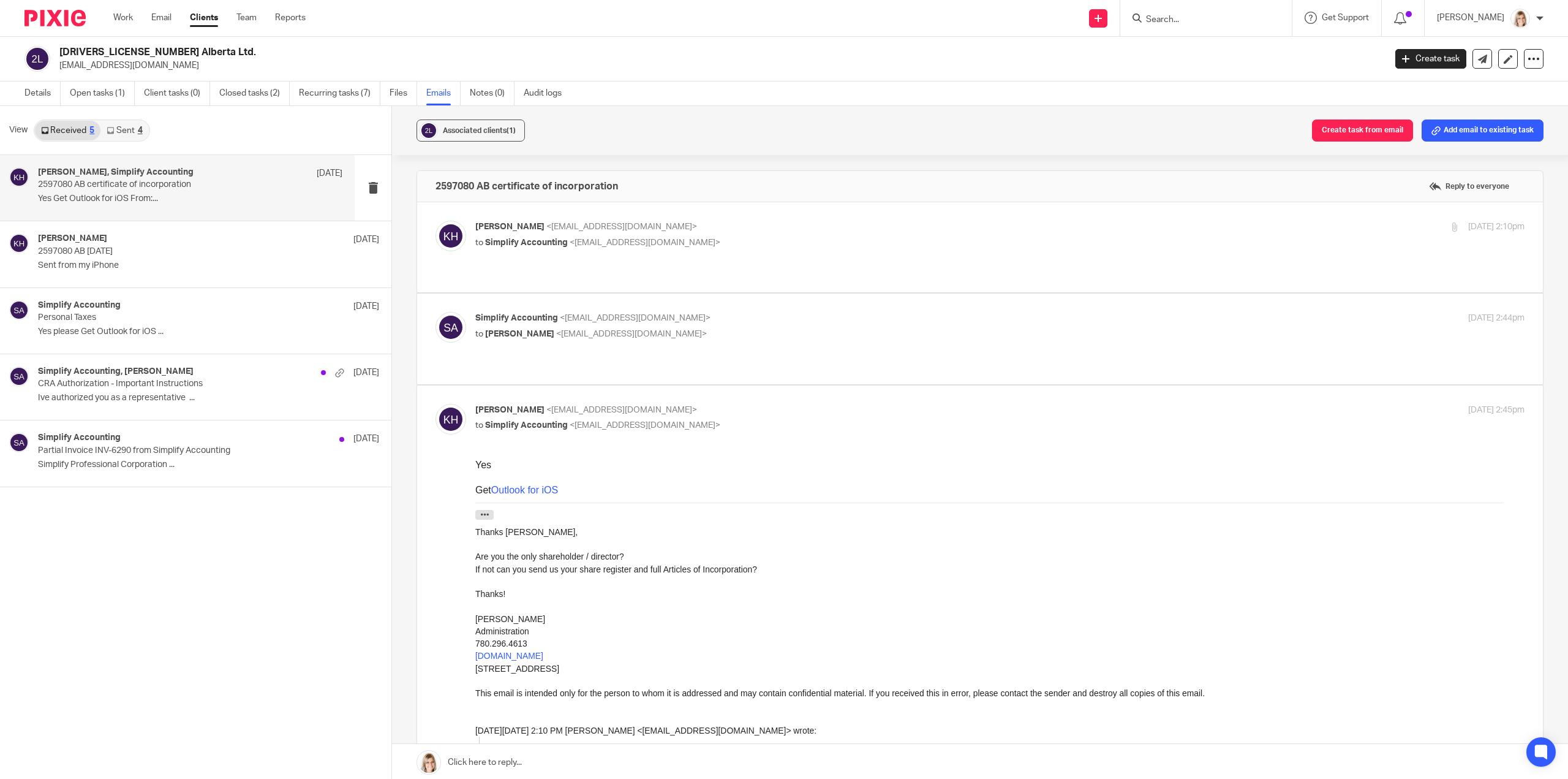
click at [709, 338] on div "Simplify Accounting <[EMAIL_ADDRESS][DOMAIN_NAME]> to [PERSON_NAME] <[EMAIL_ADD…" at bounding box center [980, 338] width 1089 height 53
click at [712, 346] on label at bounding box center [980, 338] width 1126 height 90
click at [435, 312] on input "checkbox" at bounding box center [435, 311] width 1 height 1
checkbox input "true"
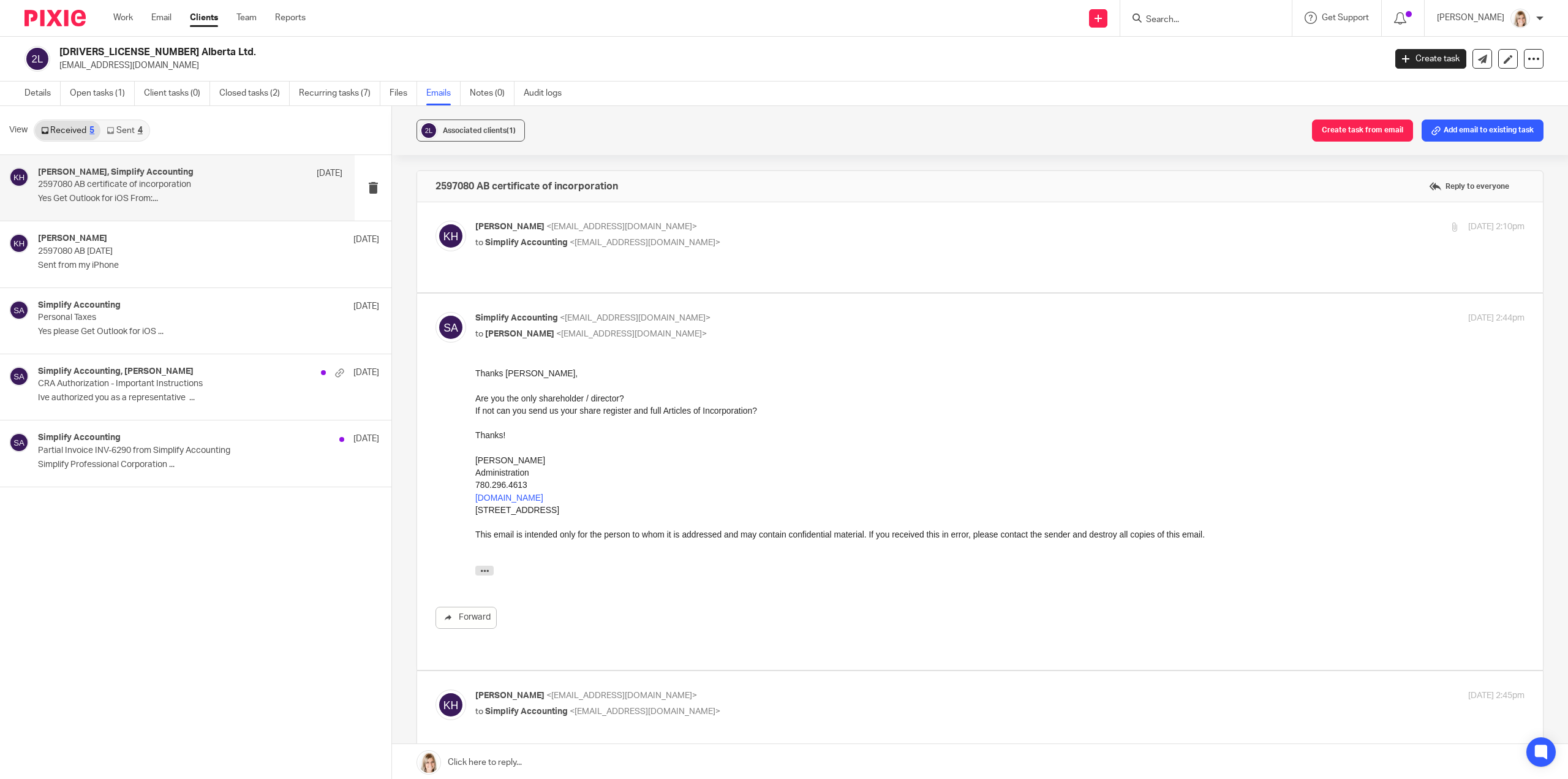
click at [736, 248] on div "[PERSON_NAME] <[EMAIL_ADDRESS][DOMAIN_NAME]> to Simplify Accounting <[EMAIL_ADD…" at bounding box center [1000, 236] width 1050 height 30
checkbox input "true"
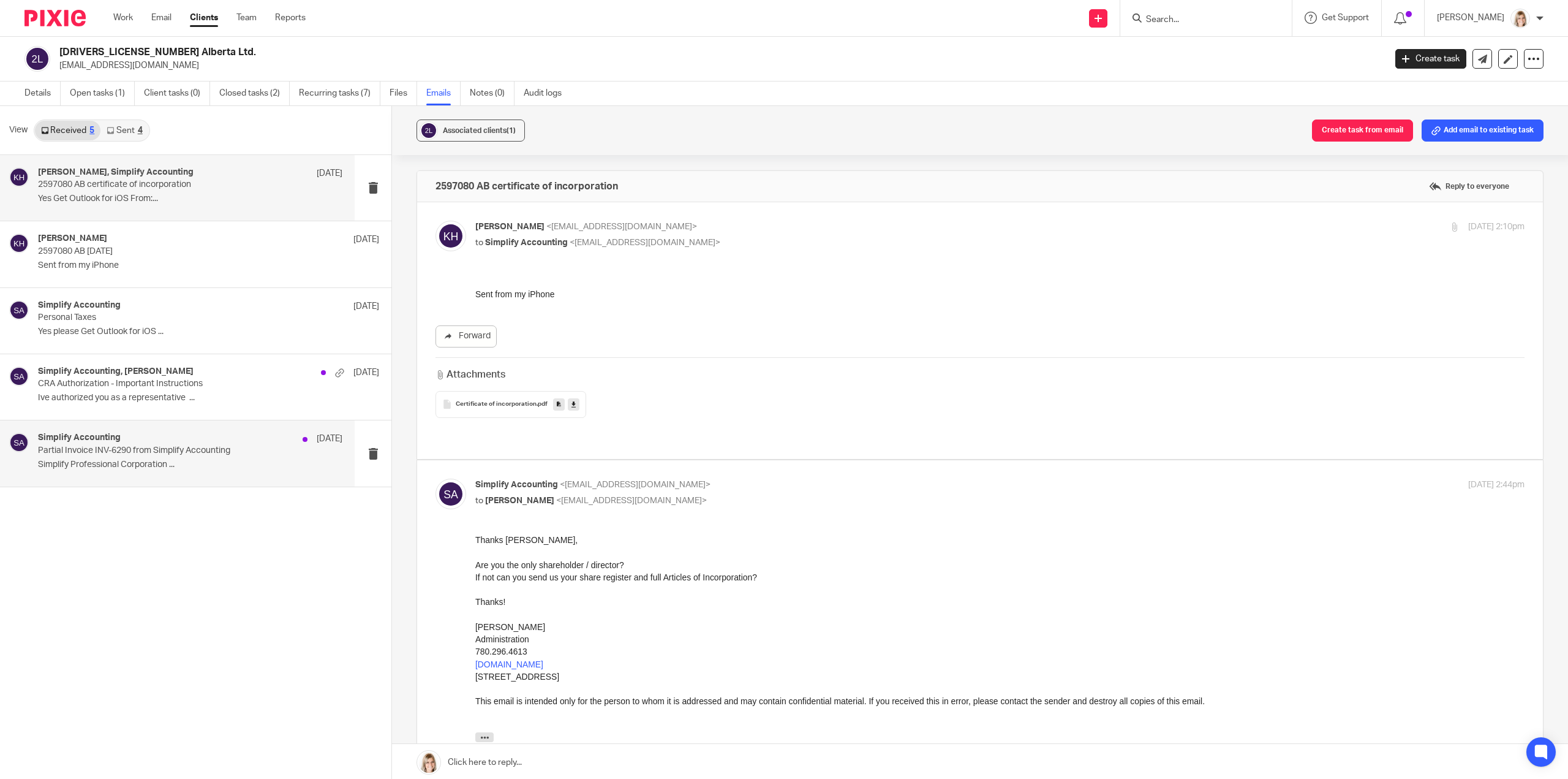
click at [225, 471] on div "Simplify Accounting [DATE] Partial Invoice INV-6290 from Simplify Accounting Si…" at bounding box center [190, 453] width 305 height 41
